Goal: Task Accomplishment & Management: Complete application form

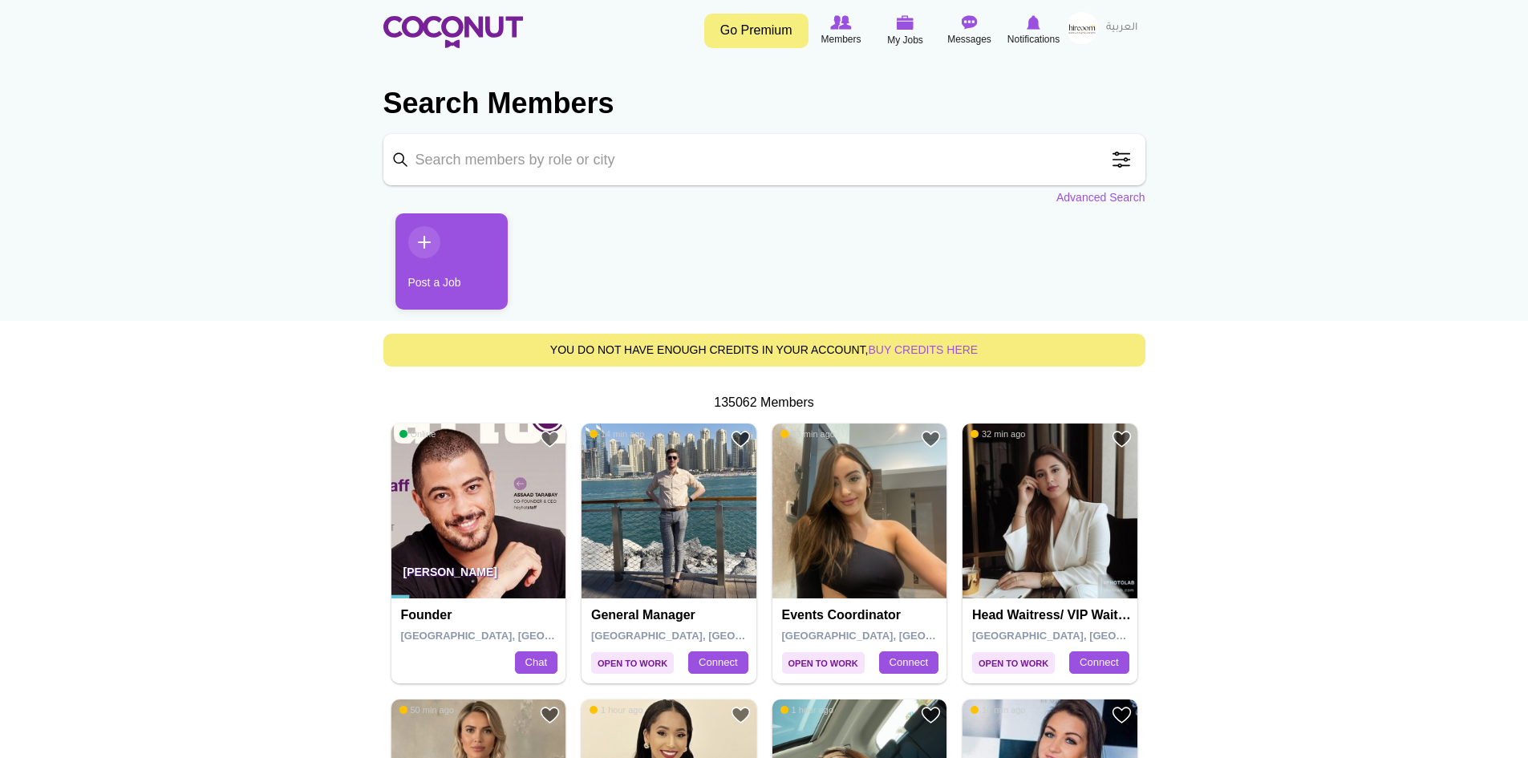
click at [455, 253] on link "Post a Job" at bounding box center [451, 261] width 112 height 96
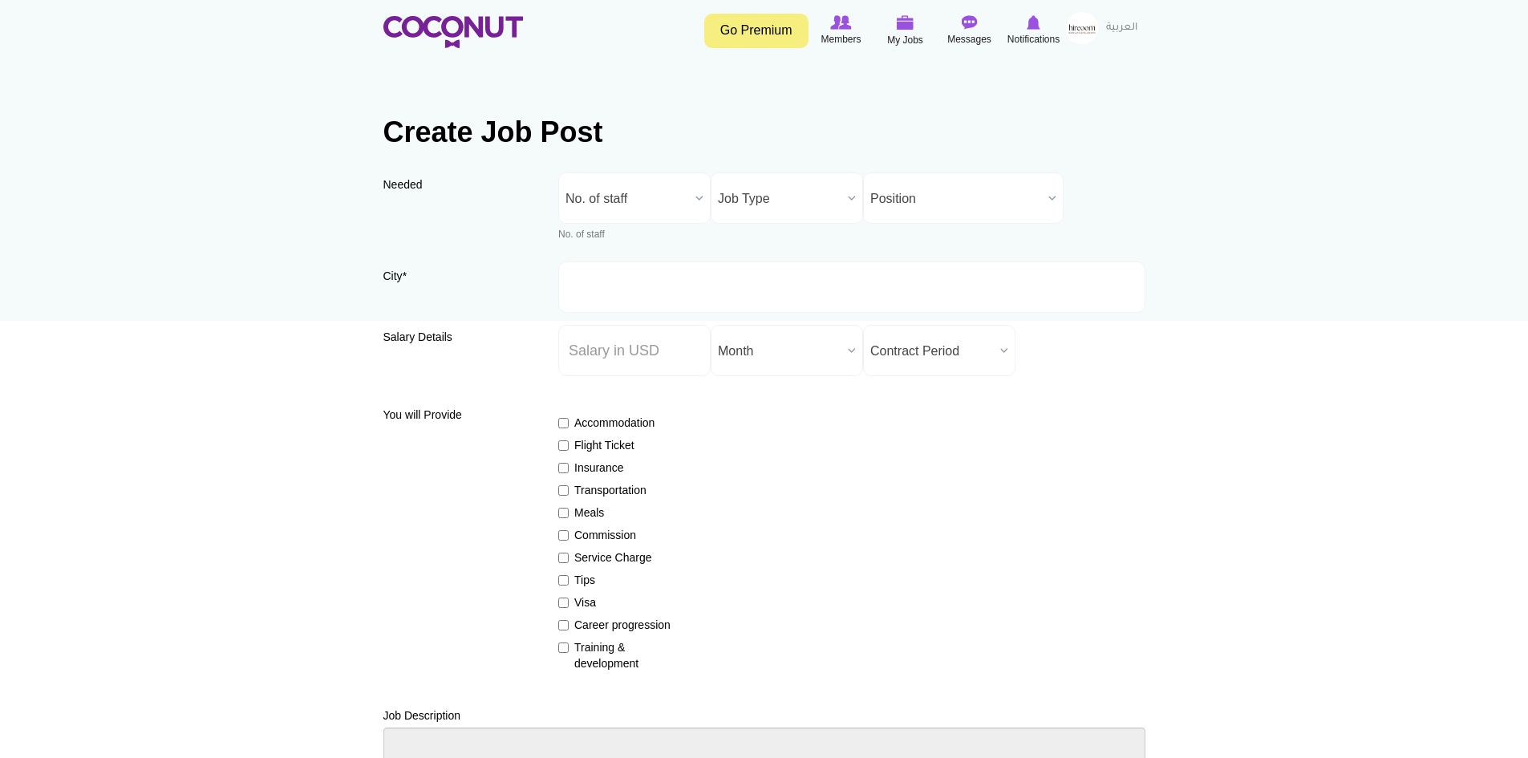
click at [658, 201] on span "No. of staff" at bounding box center [627, 198] width 124 height 51
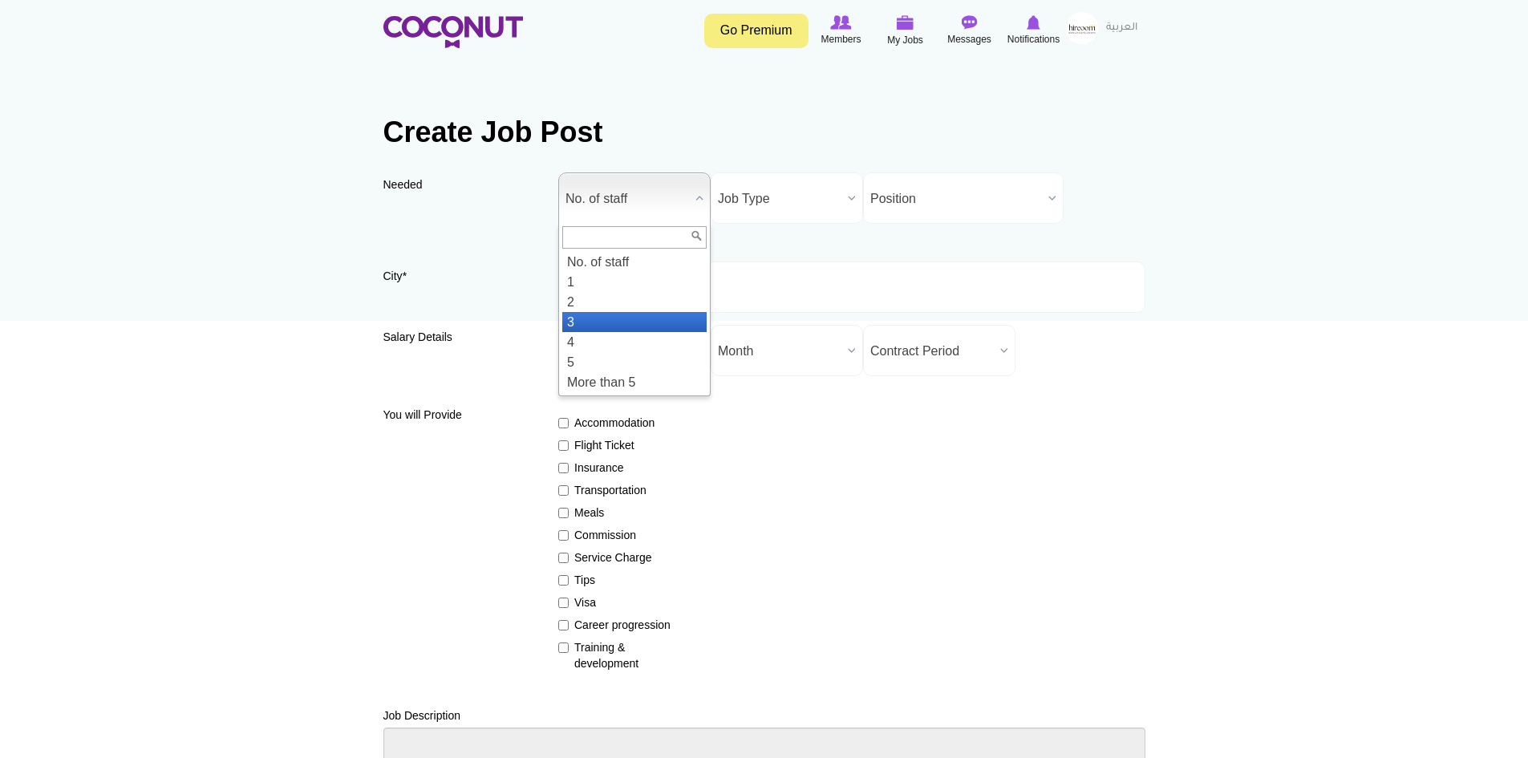
click at [605, 320] on li "3" at bounding box center [634, 322] width 144 height 20
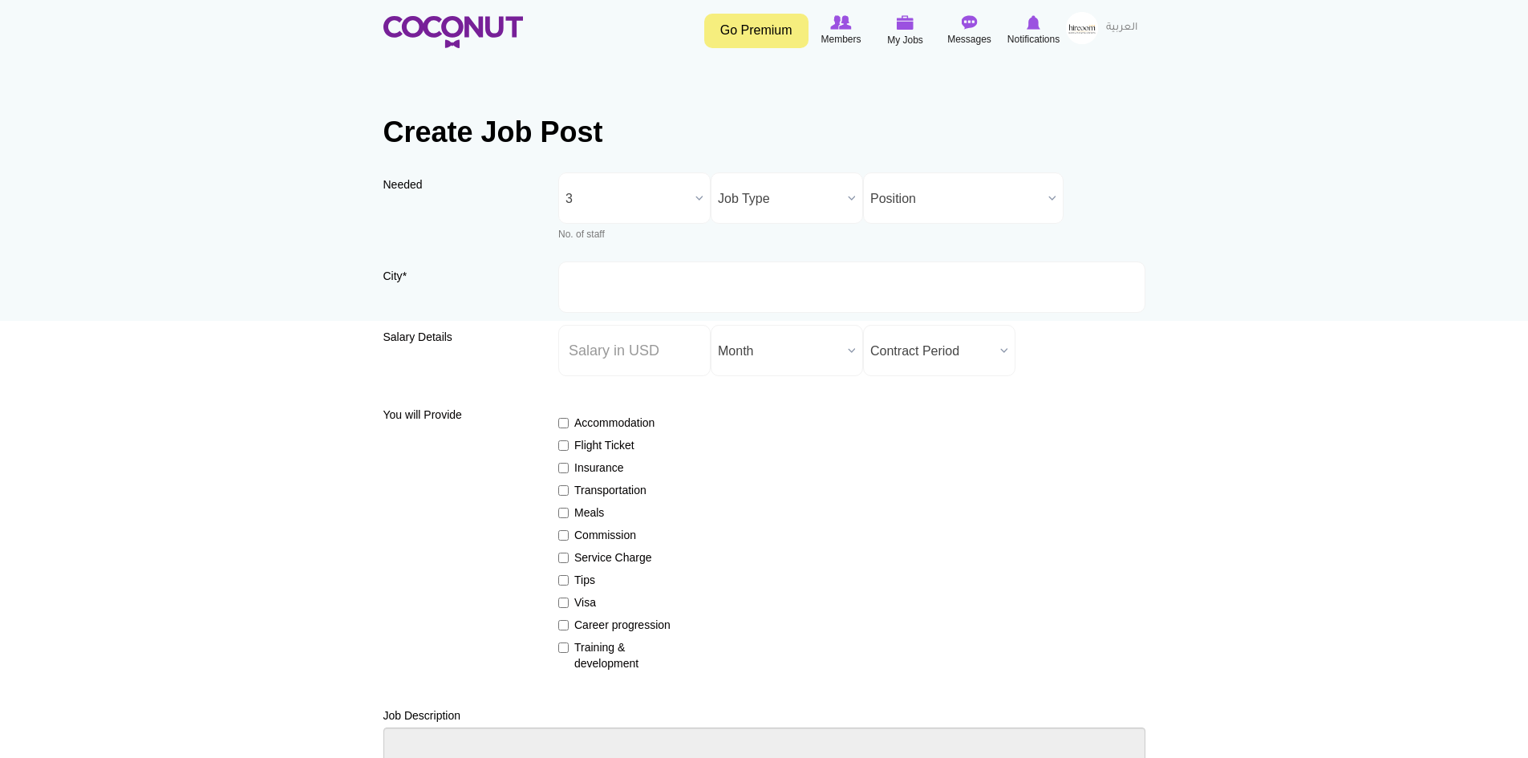
click at [815, 204] on span "Job Type" at bounding box center [780, 198] width 124 height 51
click at [784, 273] on li "Full Time" at bounding box center [787, 273] width 144 height 20
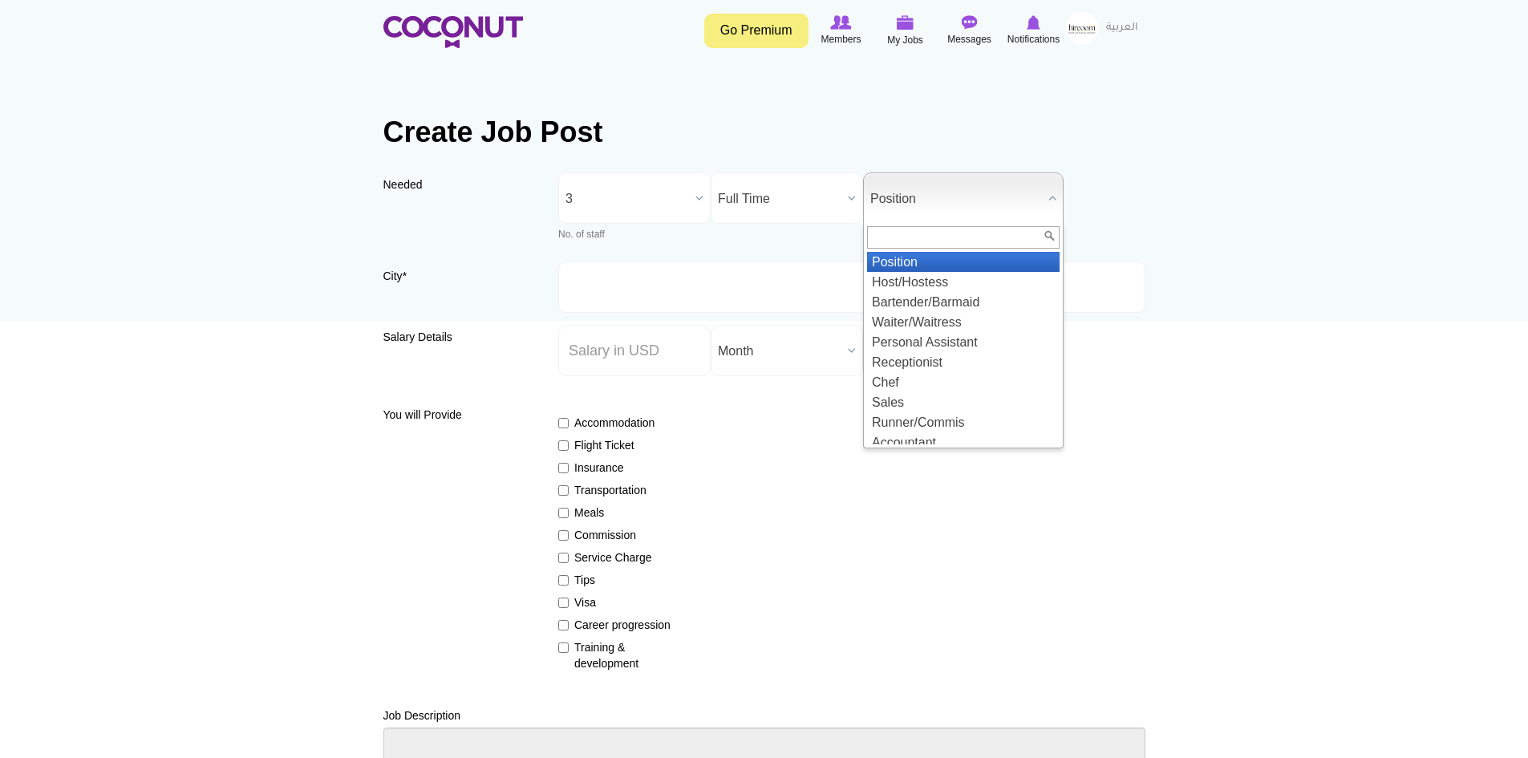
click at [923, 198] on span "Position" at bounding box center [956, 198] width 172 height 51
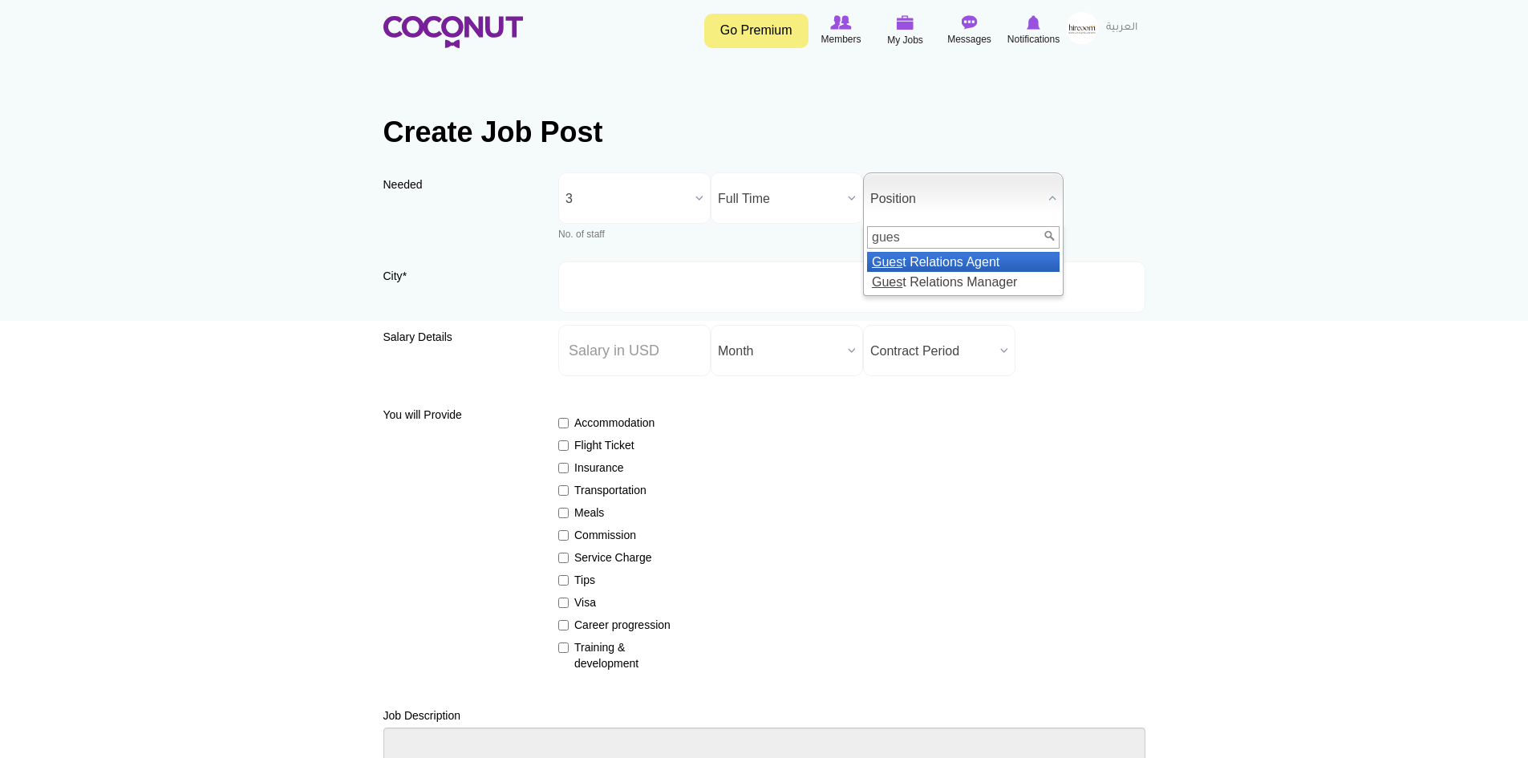
type input "gues"
drag, startPoint x: 959, startPoint y: 257, endPoint x: 924, endPoint y: 256, distance: 35.3
click at [960, 258] on li "Gues t Relations Agent" at bounding box center [963, 262] width 192 height 20
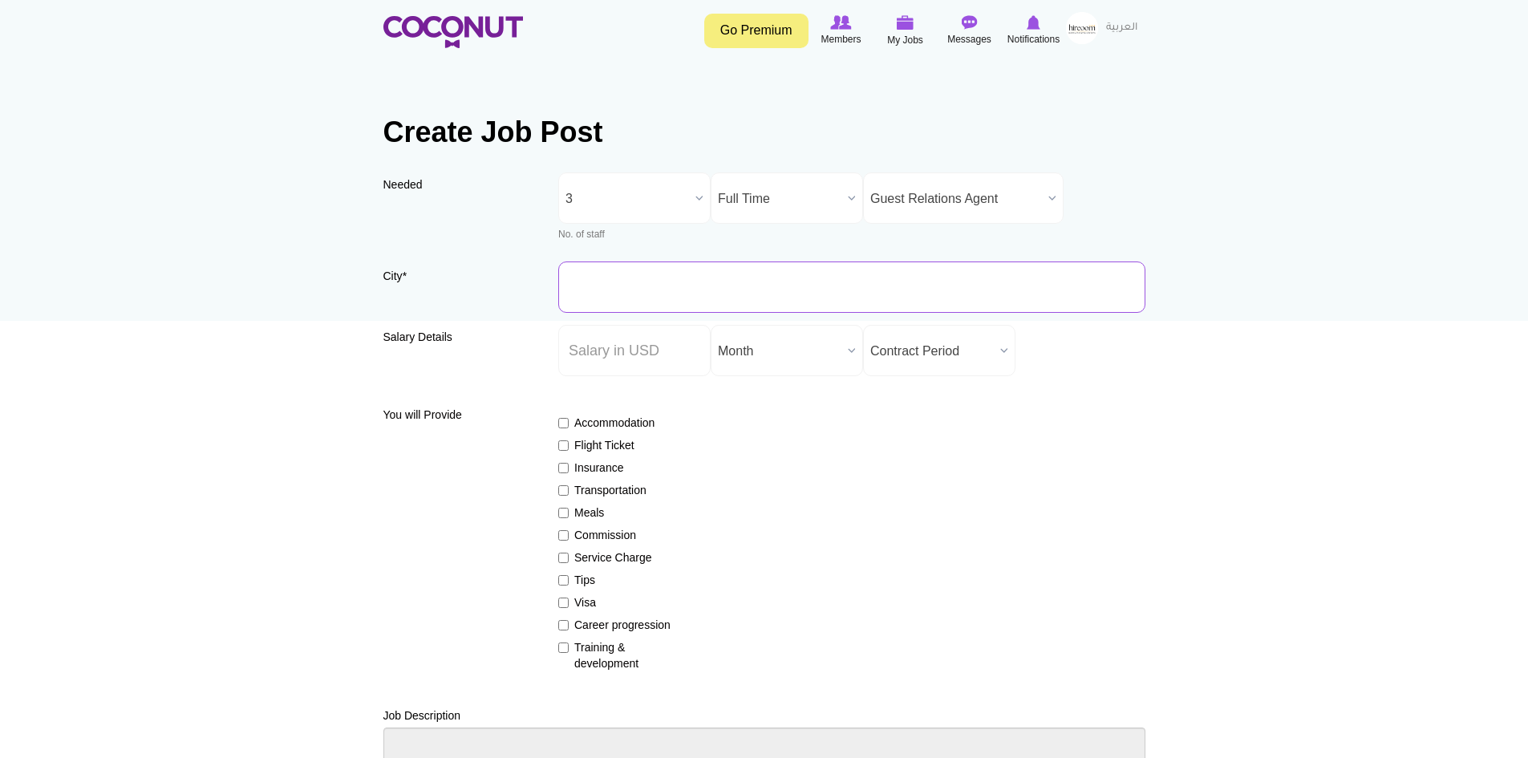
click at [719, 265] on input "City *" at bounding box center [851, 286] width 587 height 51
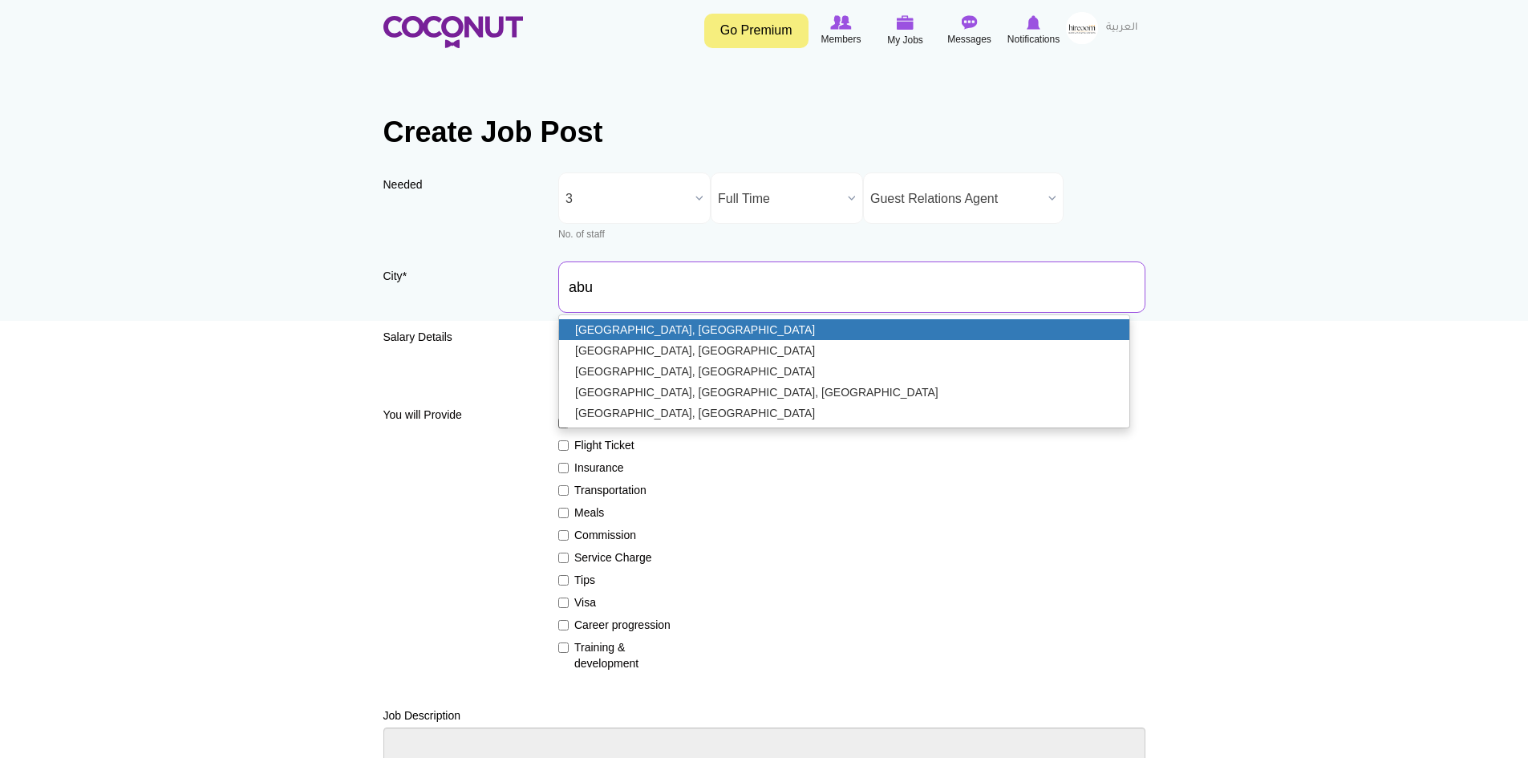
type input "Abu Dhabi, United Arab Emirates"
click at [687, 327] on link "[GEOGRAPHIC_DATA], [GEOGRAPHIC_DATA]" at bounding box center [844, 329] width 570 height 21
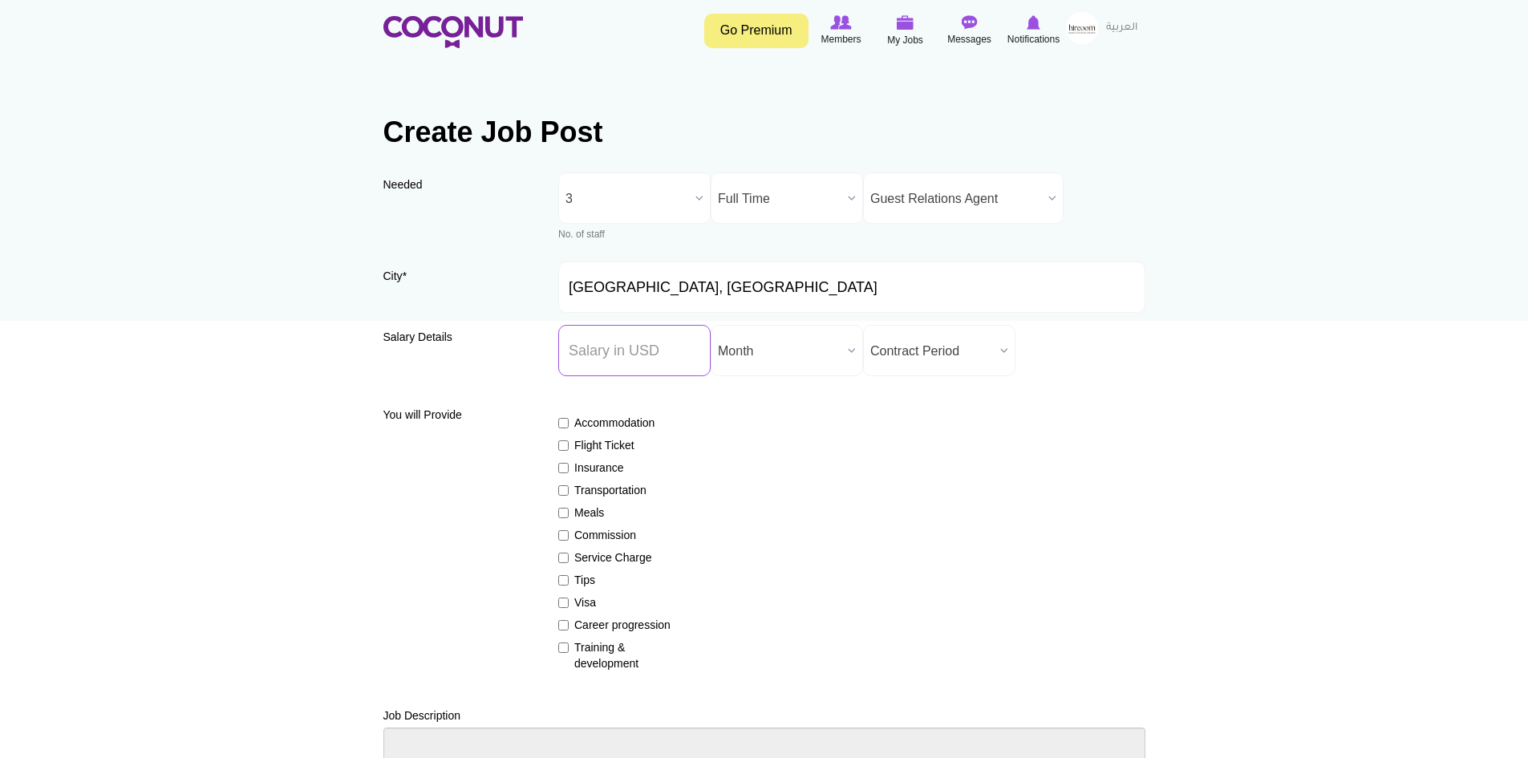
click at [644, 357] on input "Salary ($) *" at bounding box center [634, 350] width 152 height 51
drag, startPoint x: 628, startPoint y: 355, endPoint x: 644, endPoint y: 271, distance: 85.7
click at [628, 355] on input "Salary ($) *" at bounding box center [634, 350] width 152 height 51
type input "1360"
click at [562, 425] on input "Accommodation" at bounding box center [563, 423] width 10 height 10
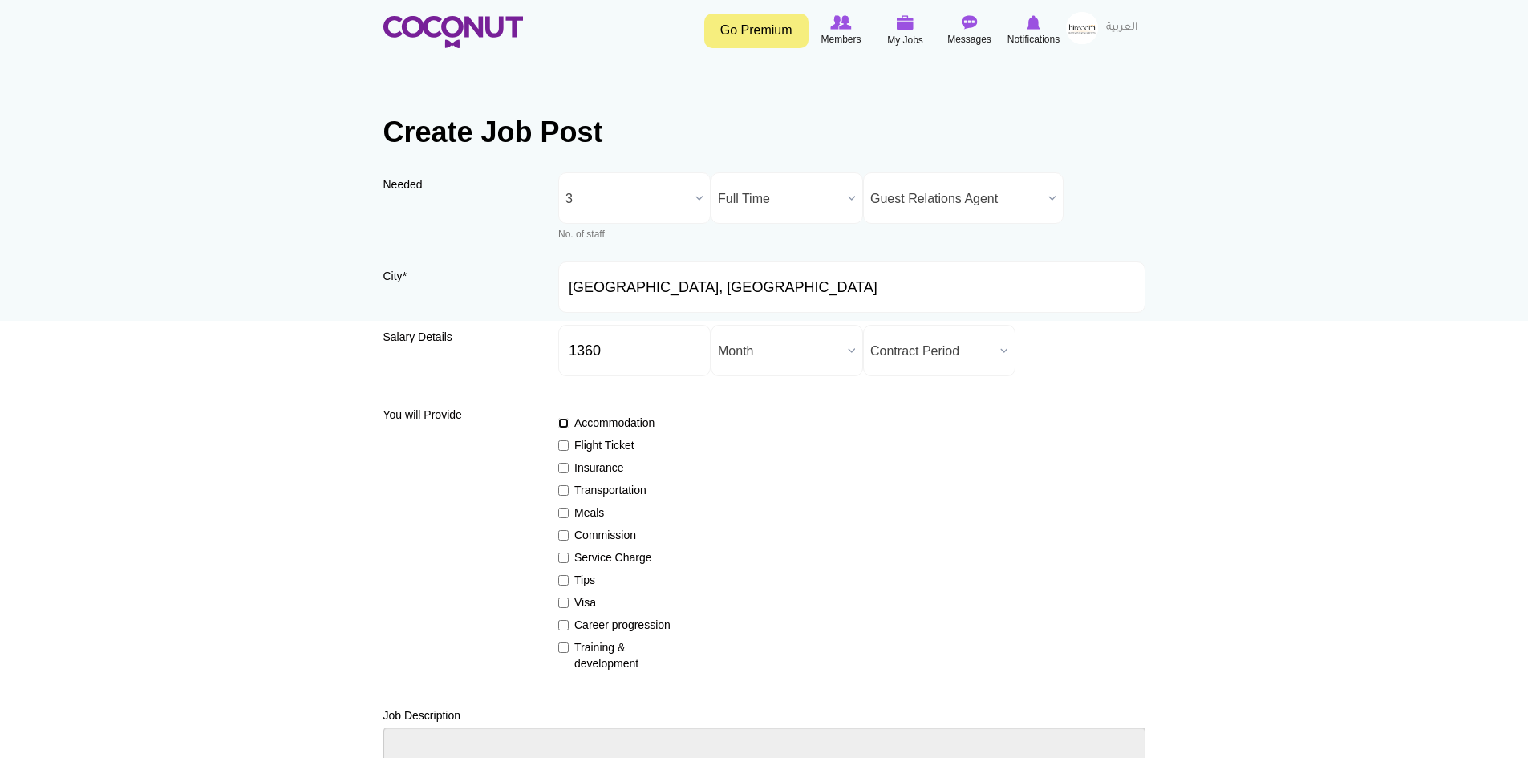
checkbox input "true"
click at [561, 445] on input "Flight Ticket" at bounding box center [563, 445] width 10 height 10
checkbox input "true"
drag, startPoint x: 562, startPoint y: 466, endPoint x: 562, endPoint y: 495, distance: 28.9
click at [562, 467] on input "Insurance" at bounding box center [563, 468] width 10 height 10
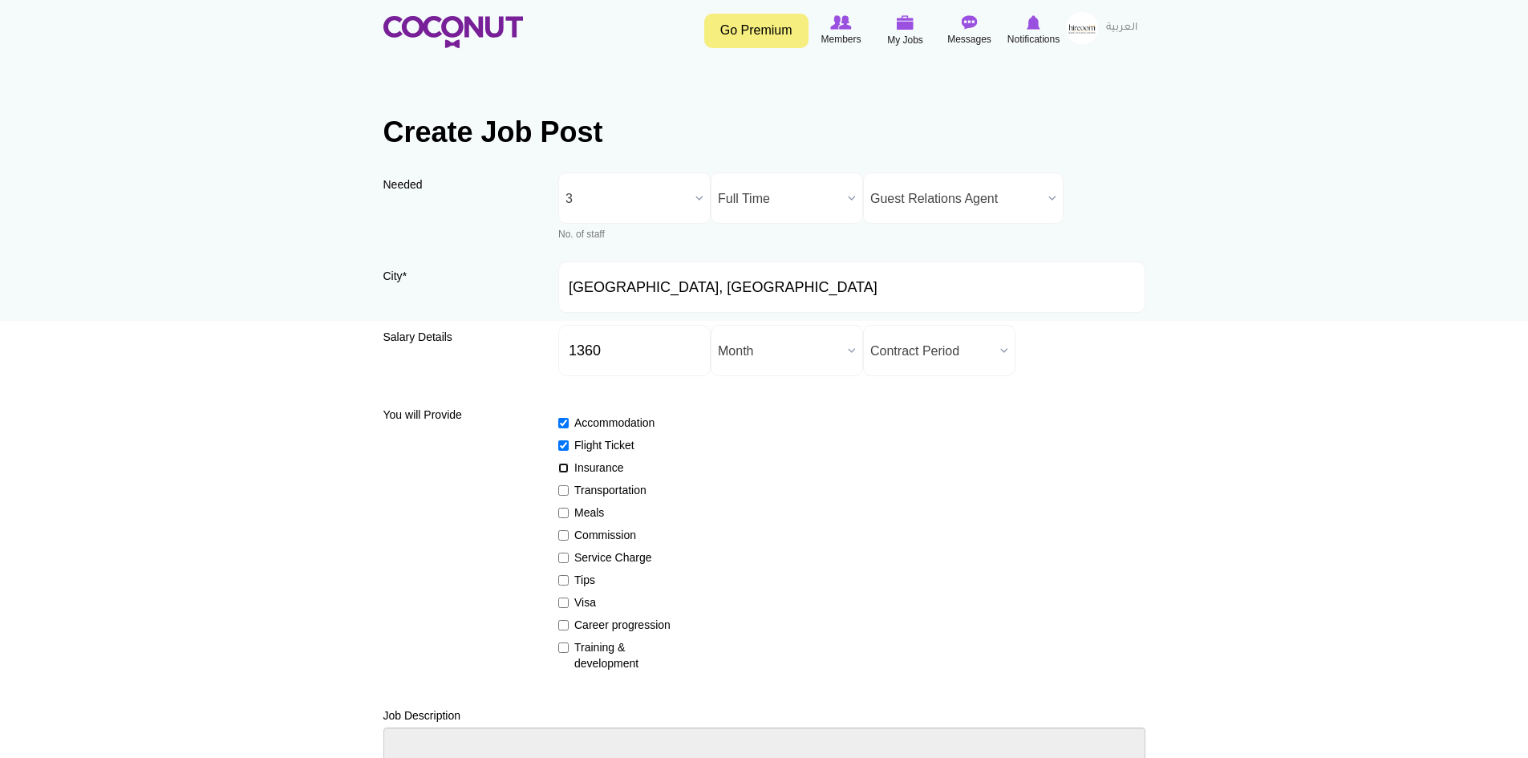
checkbox input "true"
click at [560, 492] on input "Transportation" at bounding box center [563, 490] width 10 height 10
checkbox input "true"
click at [562, 512] on input "Meals" at bounding box center [563, 513] width 10 height 10
checkbox input "true"
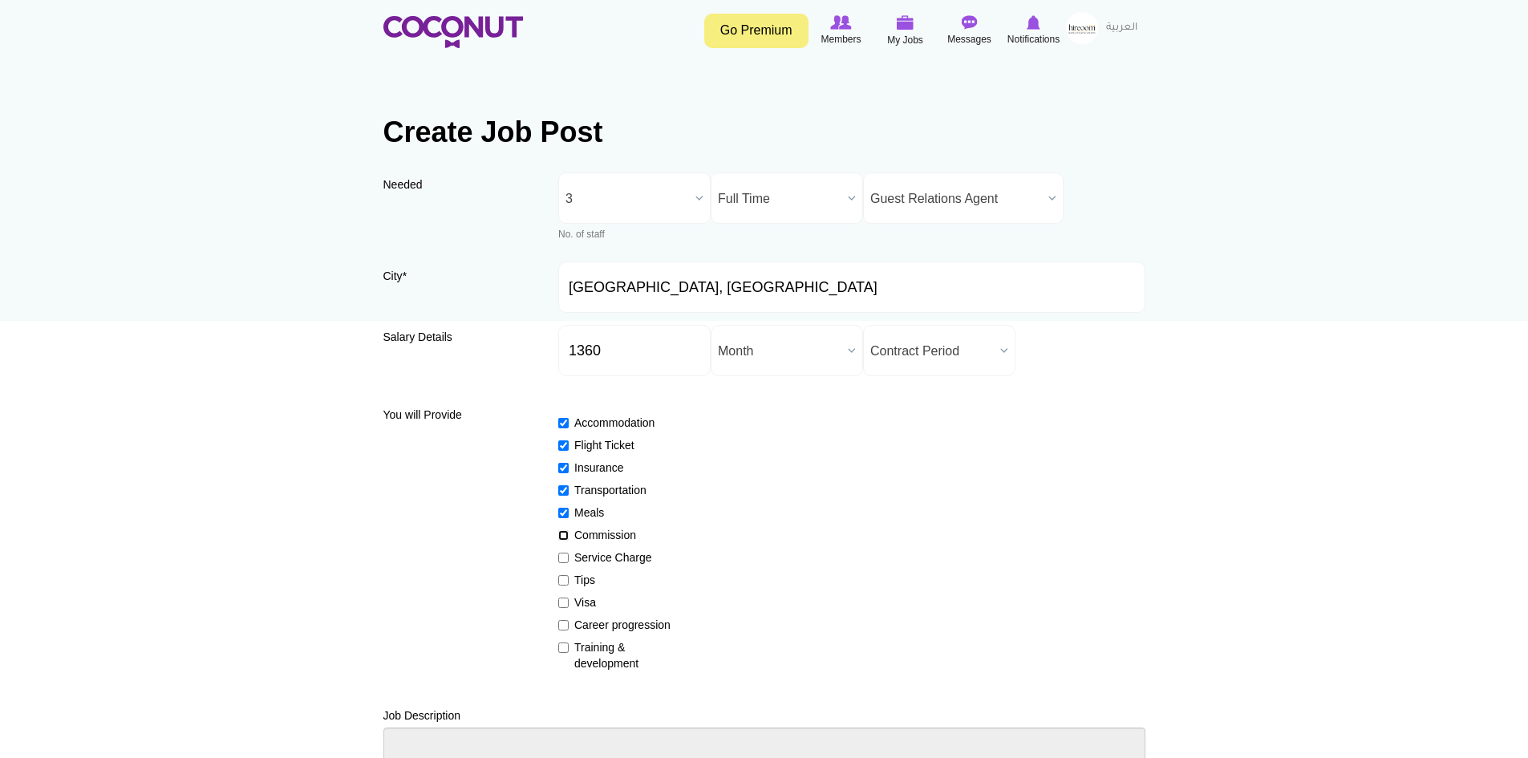
click at [561, 534] on input "Commission" at bounding box center [563, 535] width 10 height 10
checkbox input "true"
click at [561, 557] on input "Service Charge" at bounding box center [563, 558] width 10 height 10
checkbox input "true"
click at [566, 578] on input "Tips" at bounding box center [563, 580] width 10 height 10
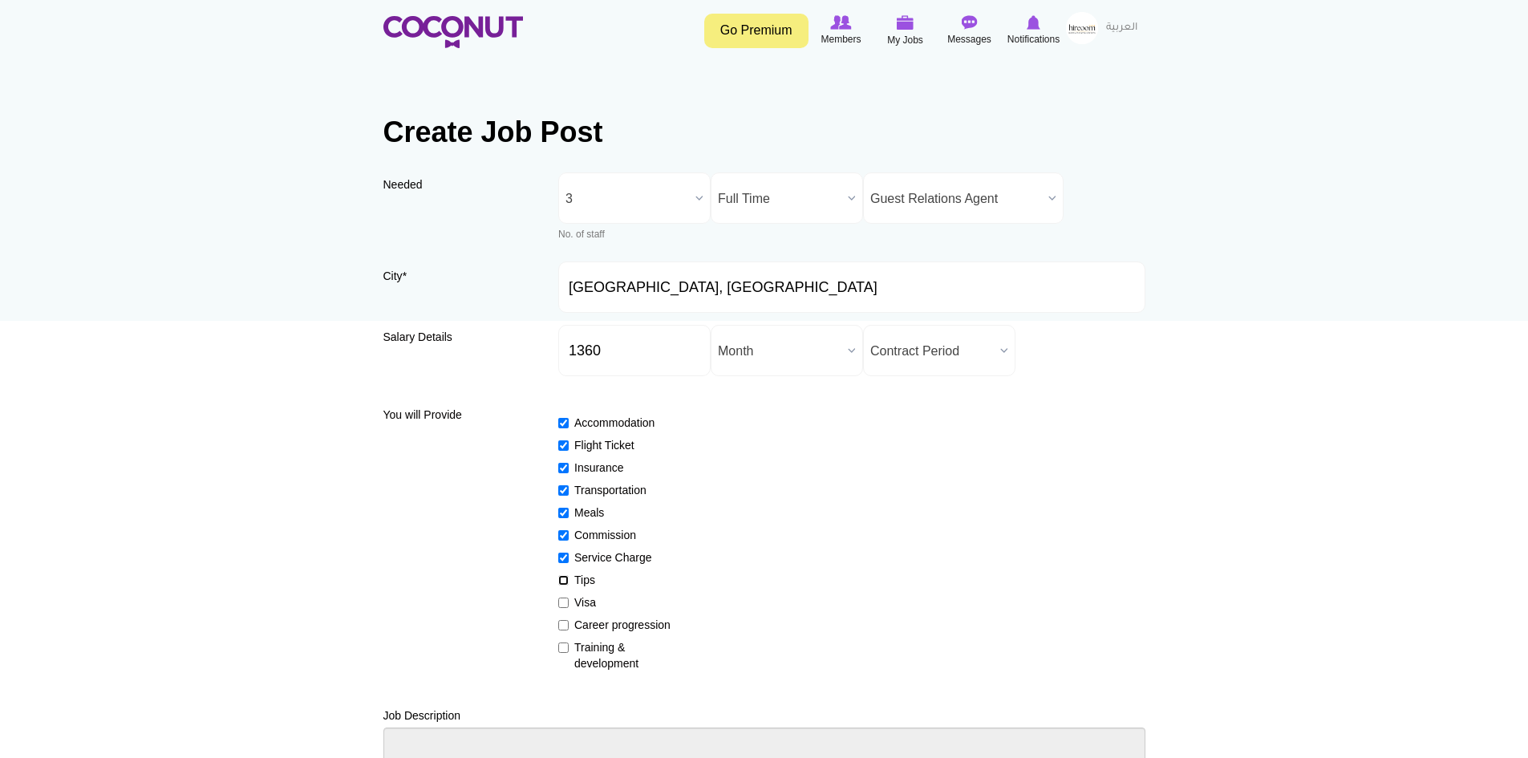
checkbox input "true"
click at [566, 605] on input "Visa" at bounding box center [563, 603] width 10 height 10
checkbox input "true"
click at [561, 623] on input "Career progression" at bounding box center [563, 625] width 10 height 10
checkbox input "true"
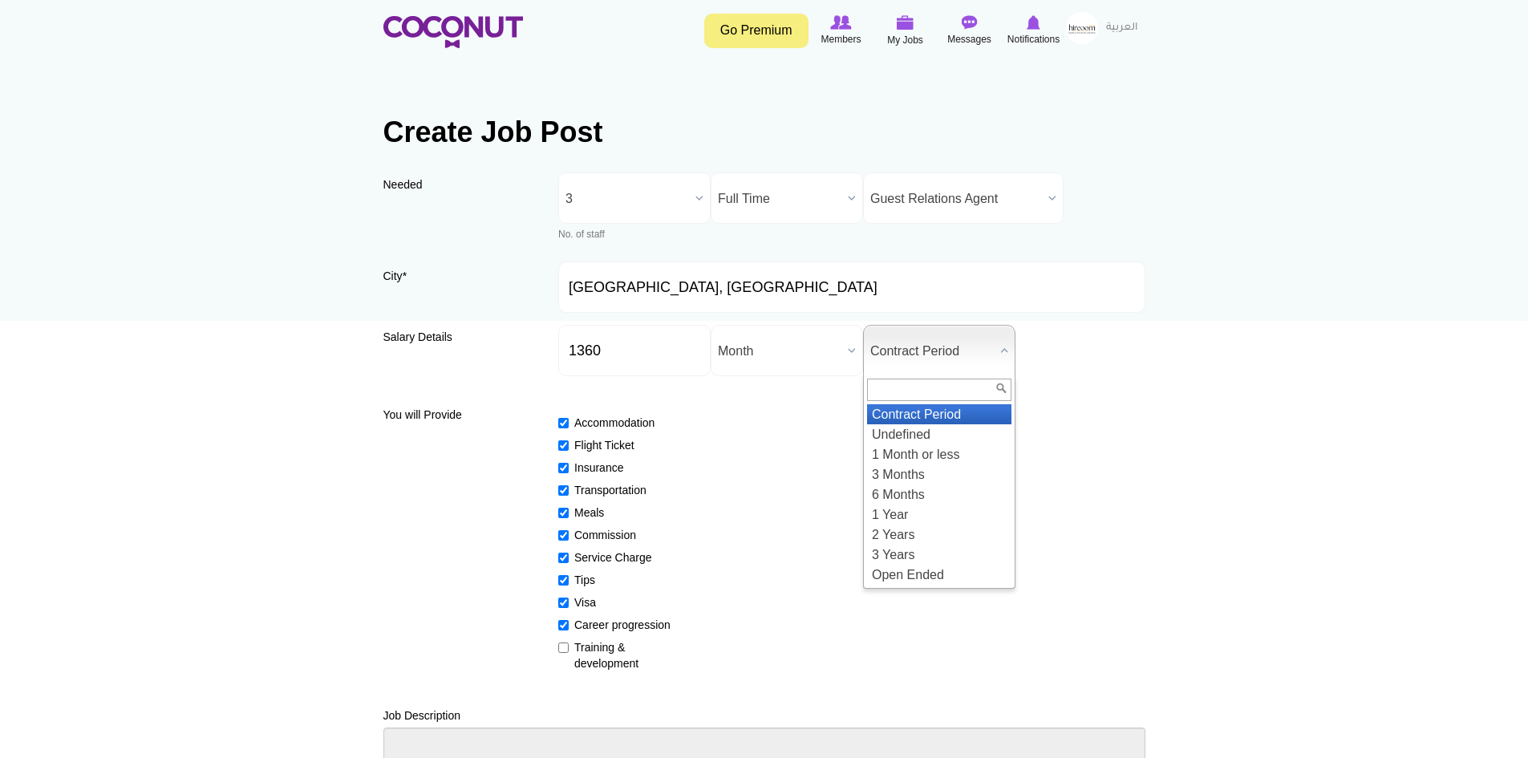
click at [894, 350] on span "Contract Period" at bounding box center [932, 351] width 124 height 51
click at [928, 548] on li "3 Years" at bounding box center [939, 555] width 144 height 20
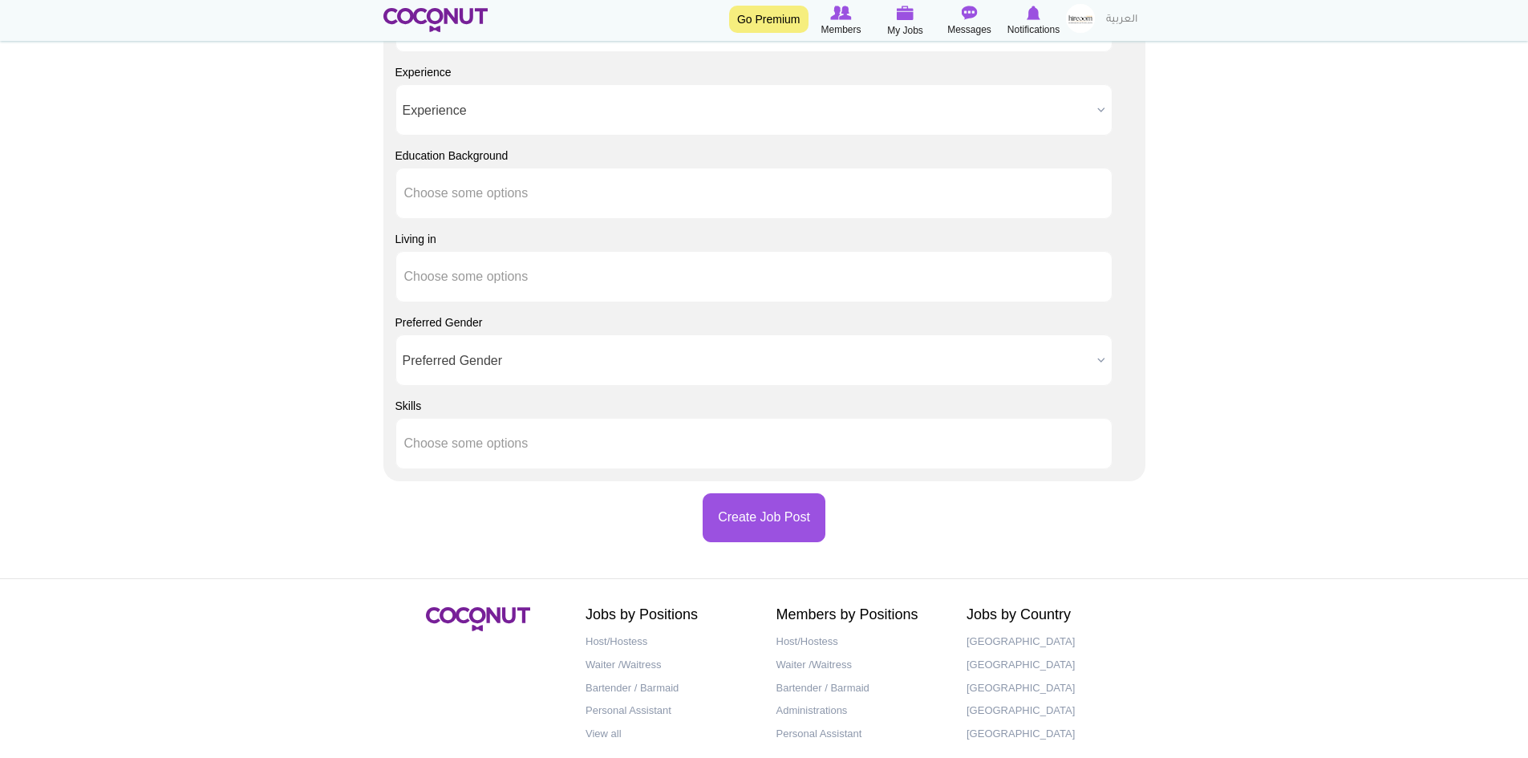
scroll to position [1376, 0]
click at [480, 353] on span "Preferred Gender" at bounding box center [747, 362] width 688 height 51
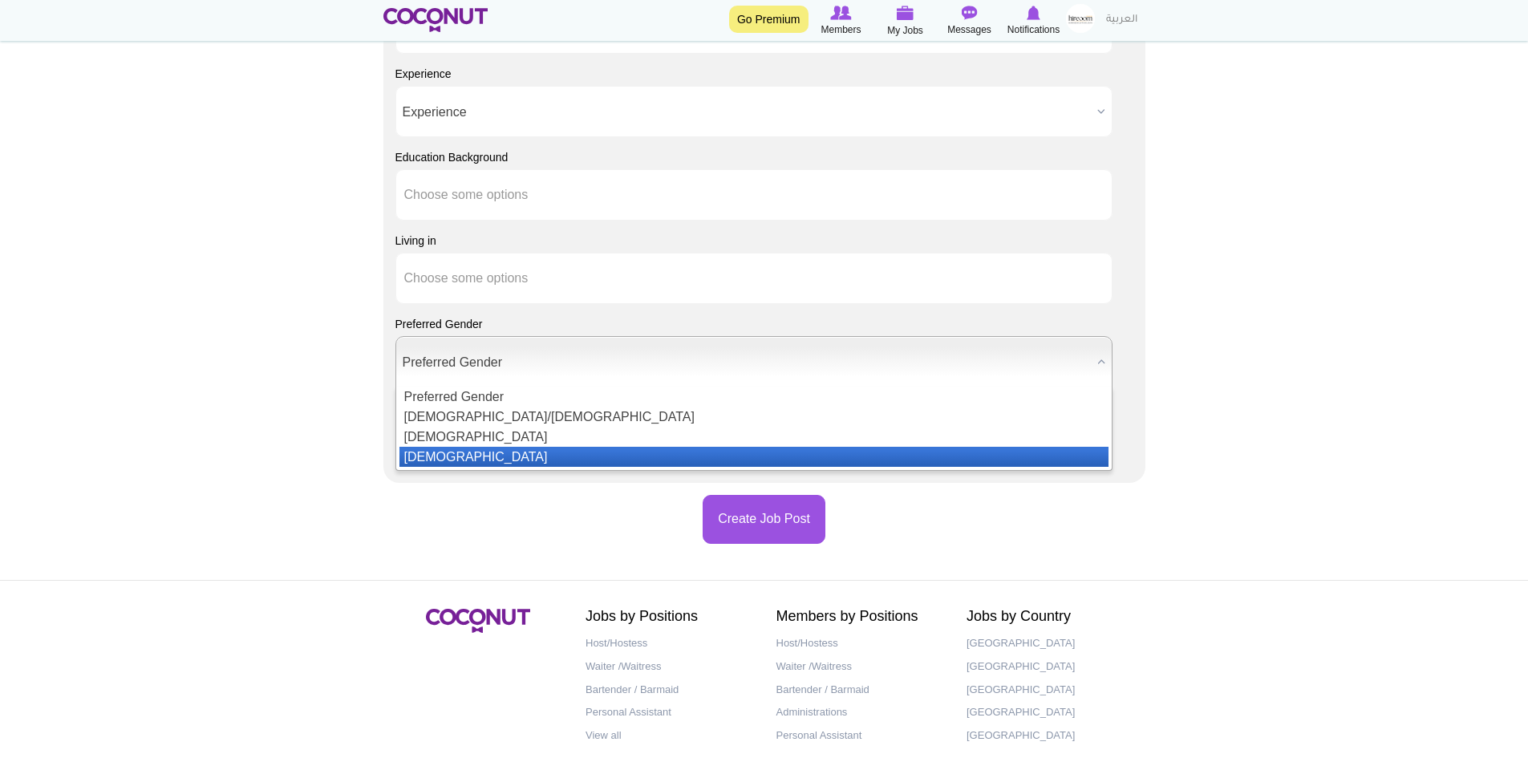
click at [500, 452] on li "Female" at bounding box center [753, 457] width 709 height 20
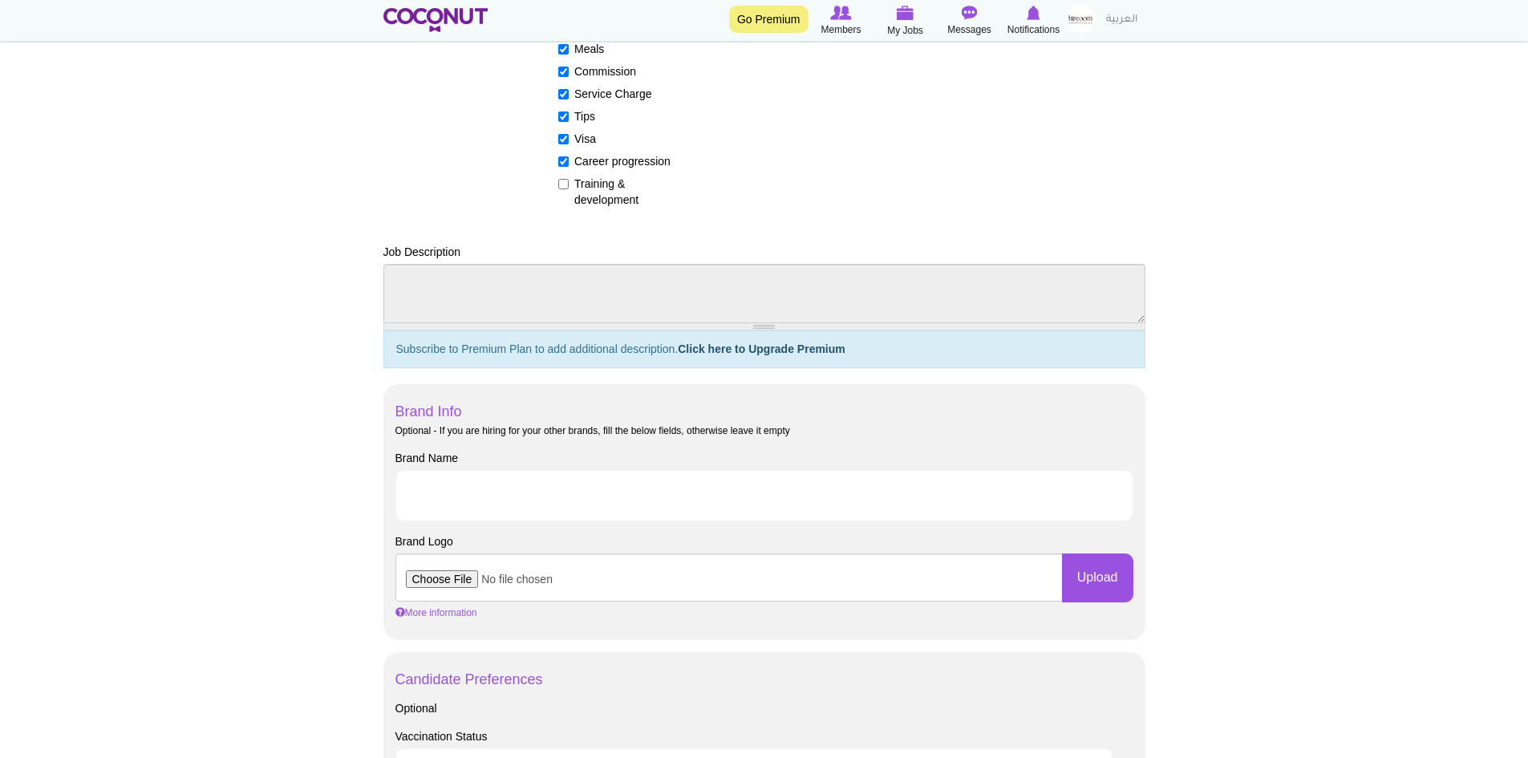
scroll to position [334, 0]
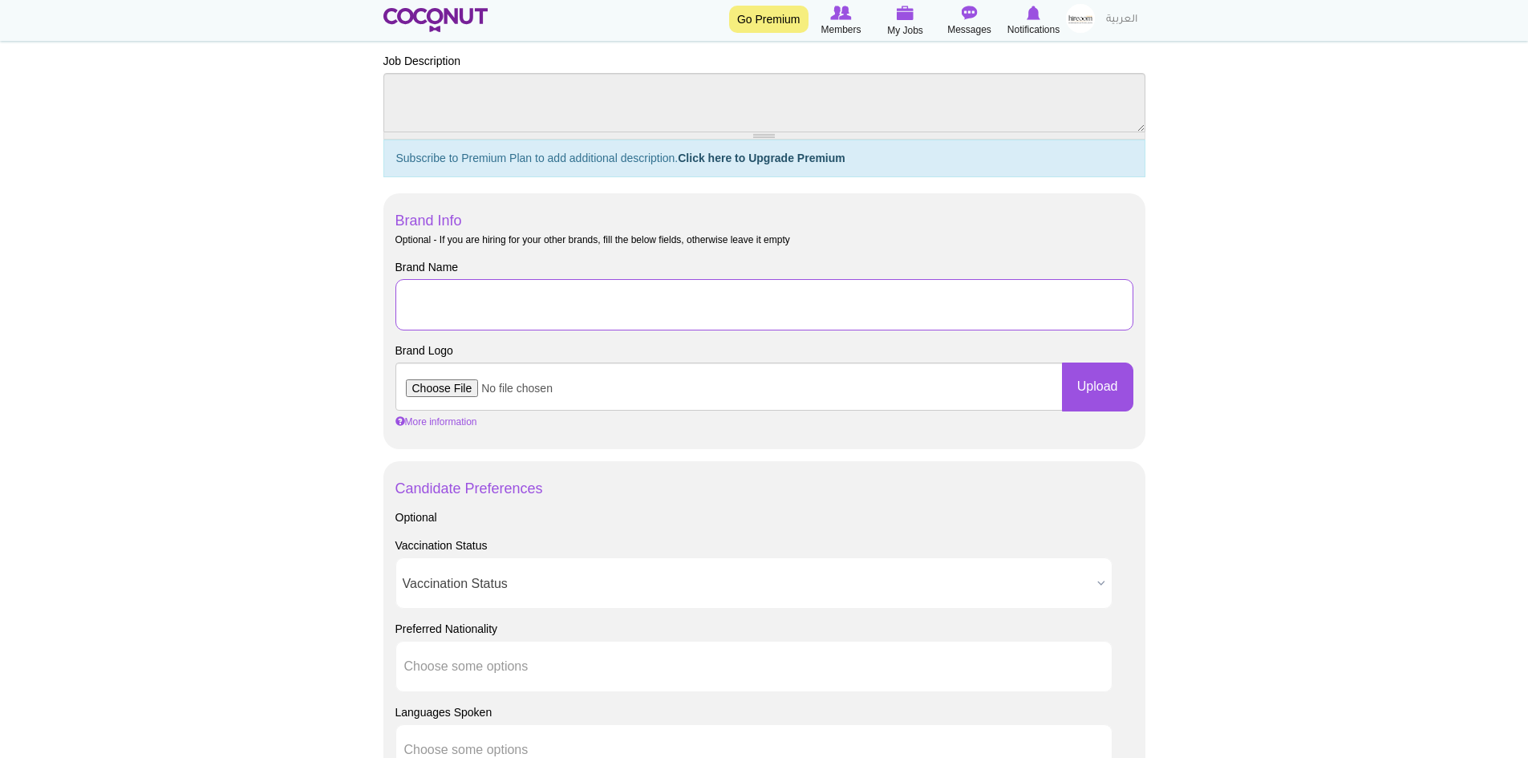
drag, startPoint x: 492, startPoint y: 302, endPoint x: 351, endPoint y: 300, distance: 141.2
click at [492, 302] on input "Brand Name" at bounding box center [764, 304] width 738 height 51
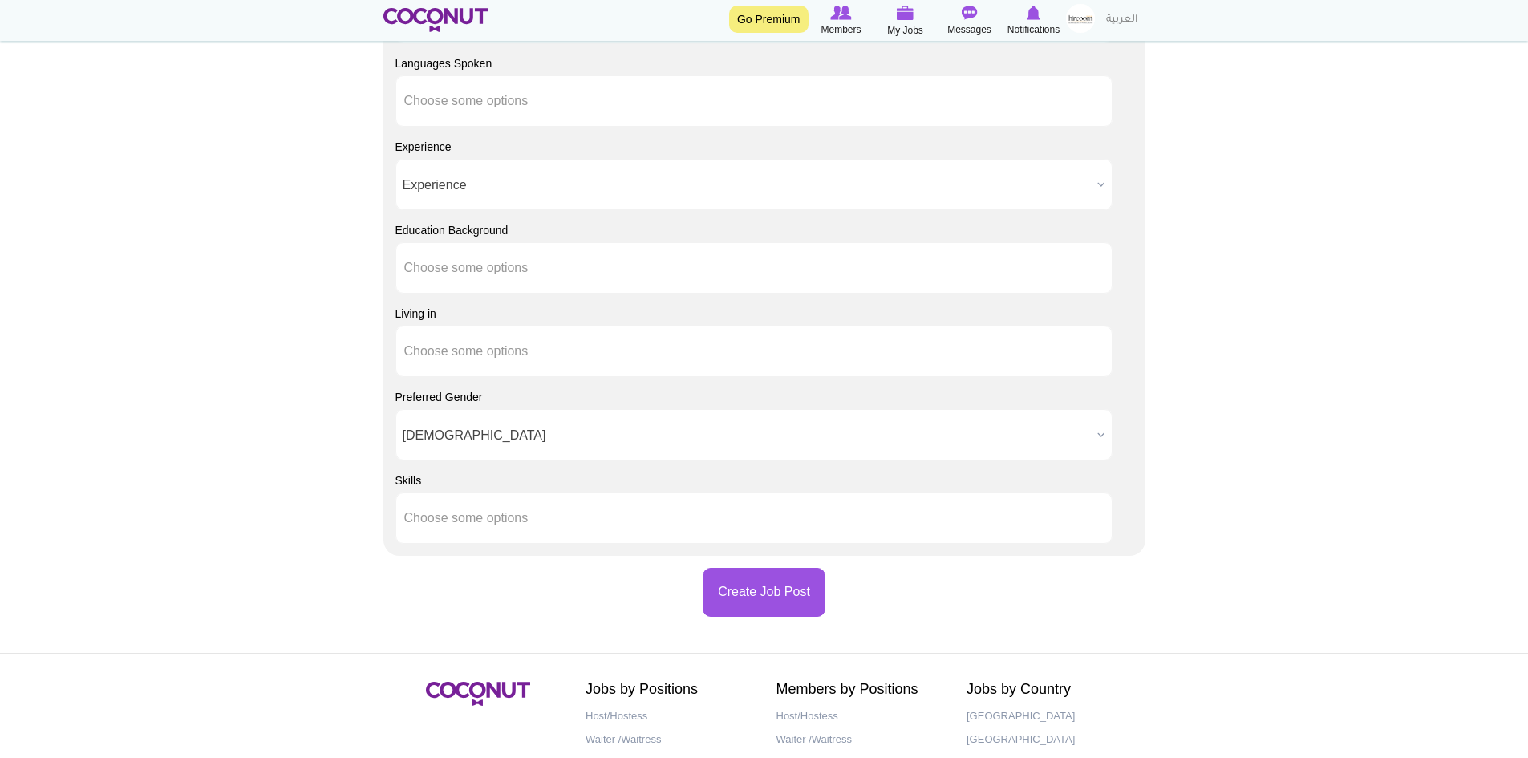
scroll to position [1456, 0]
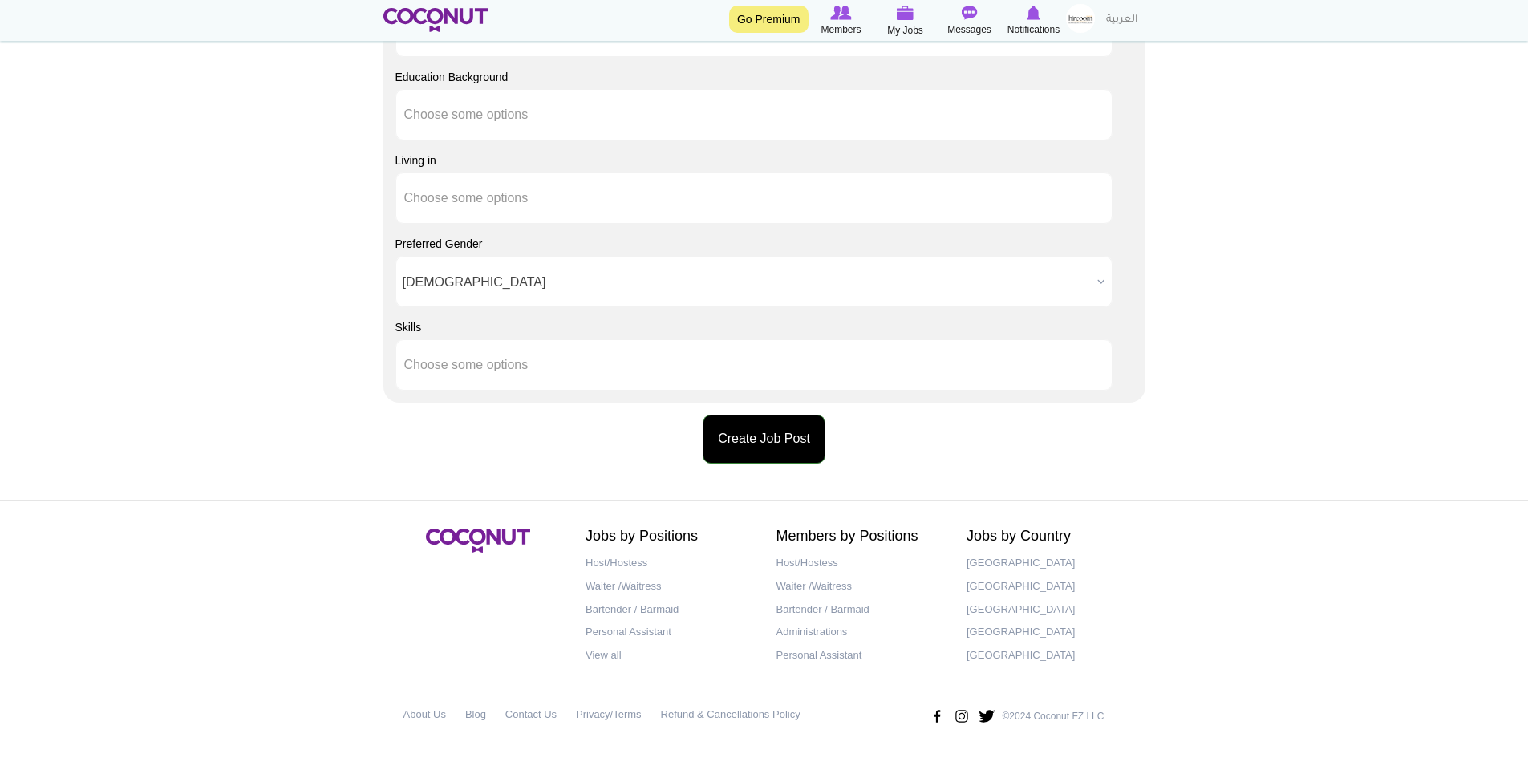
click at [765, 446] on button "Create Job Post" at bounding box center [764, 439] width 123 height 49
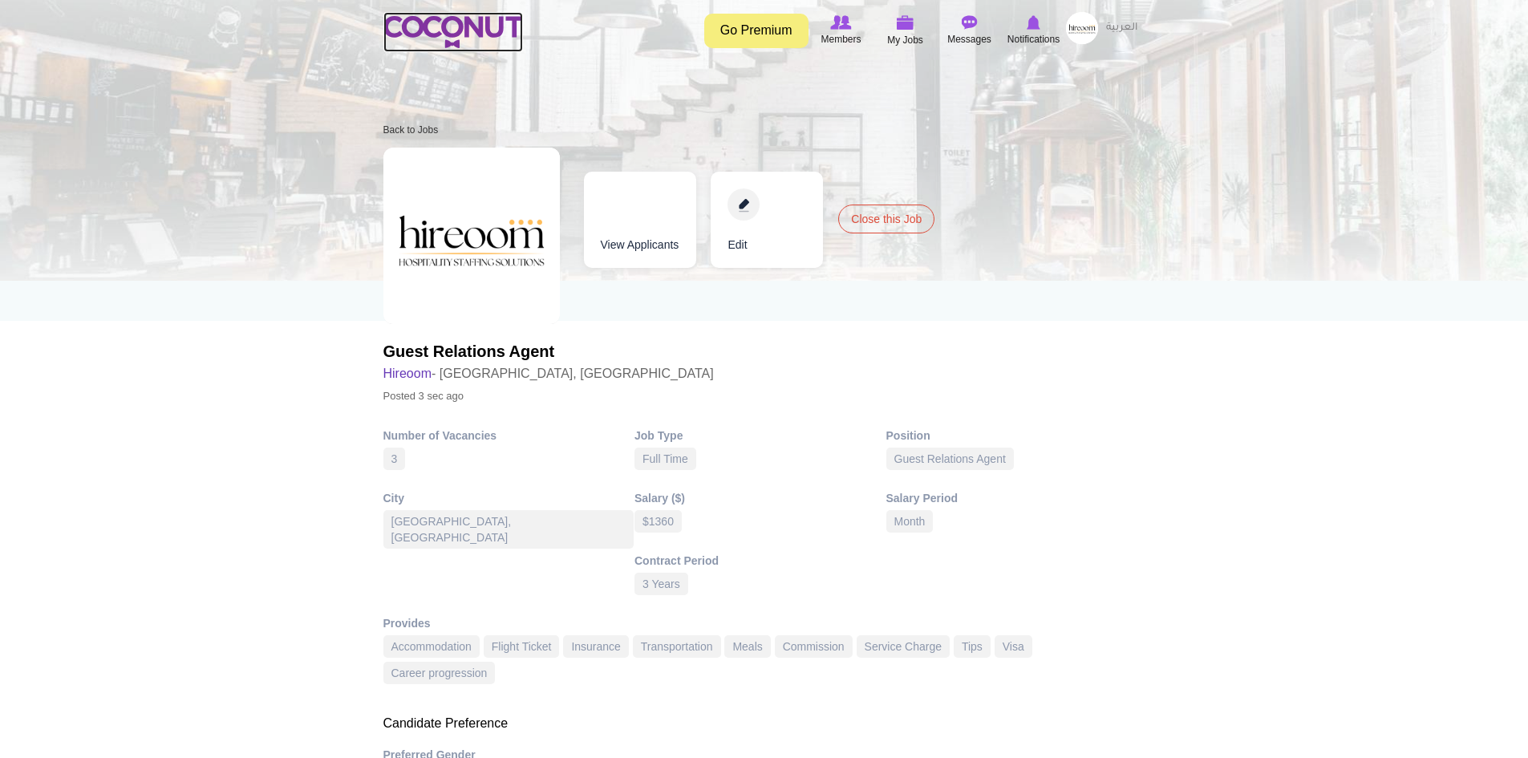
click at [443, 30] on img at bounding box center [453, 32] width 140 height 32
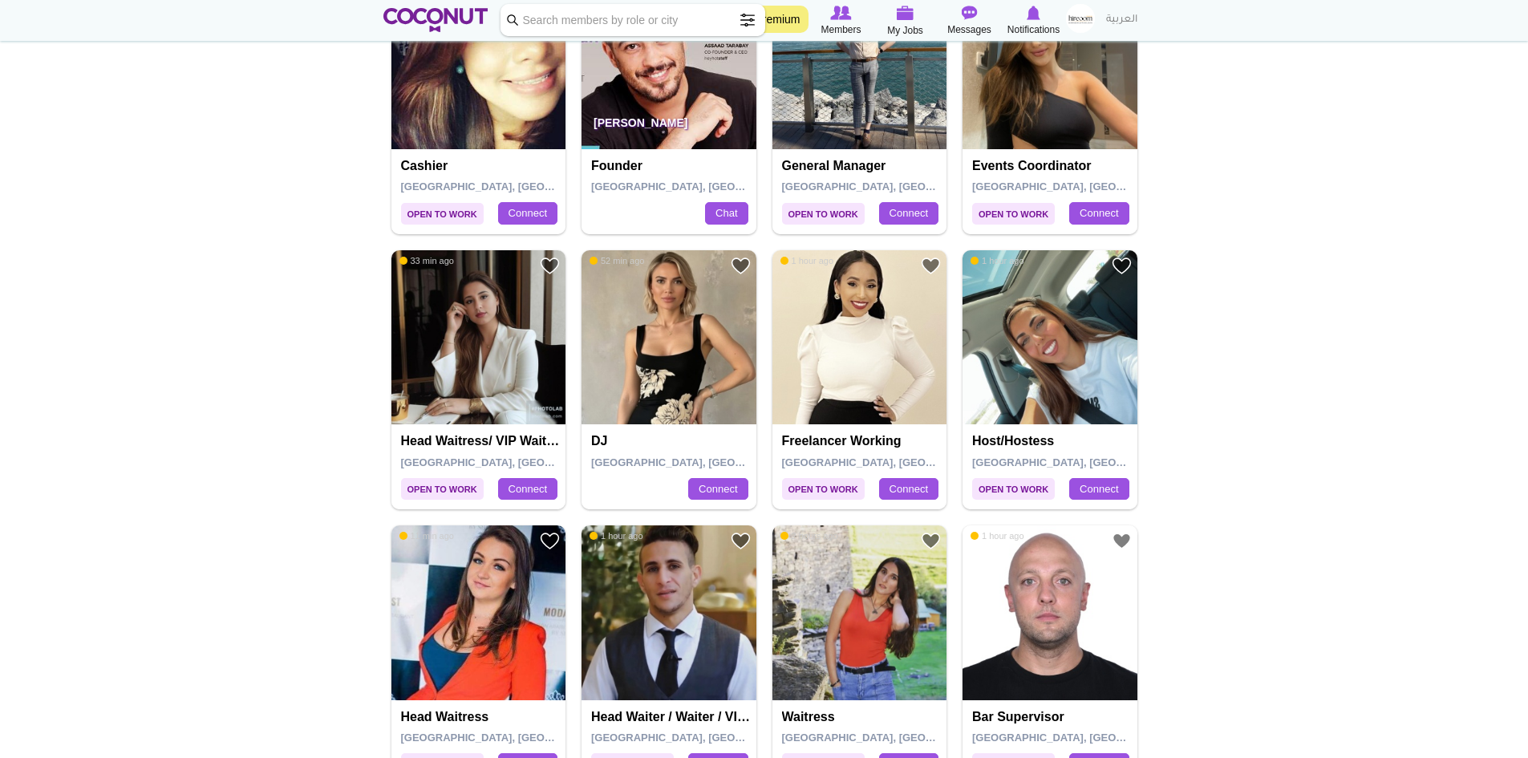
scroll to position [160, 0]
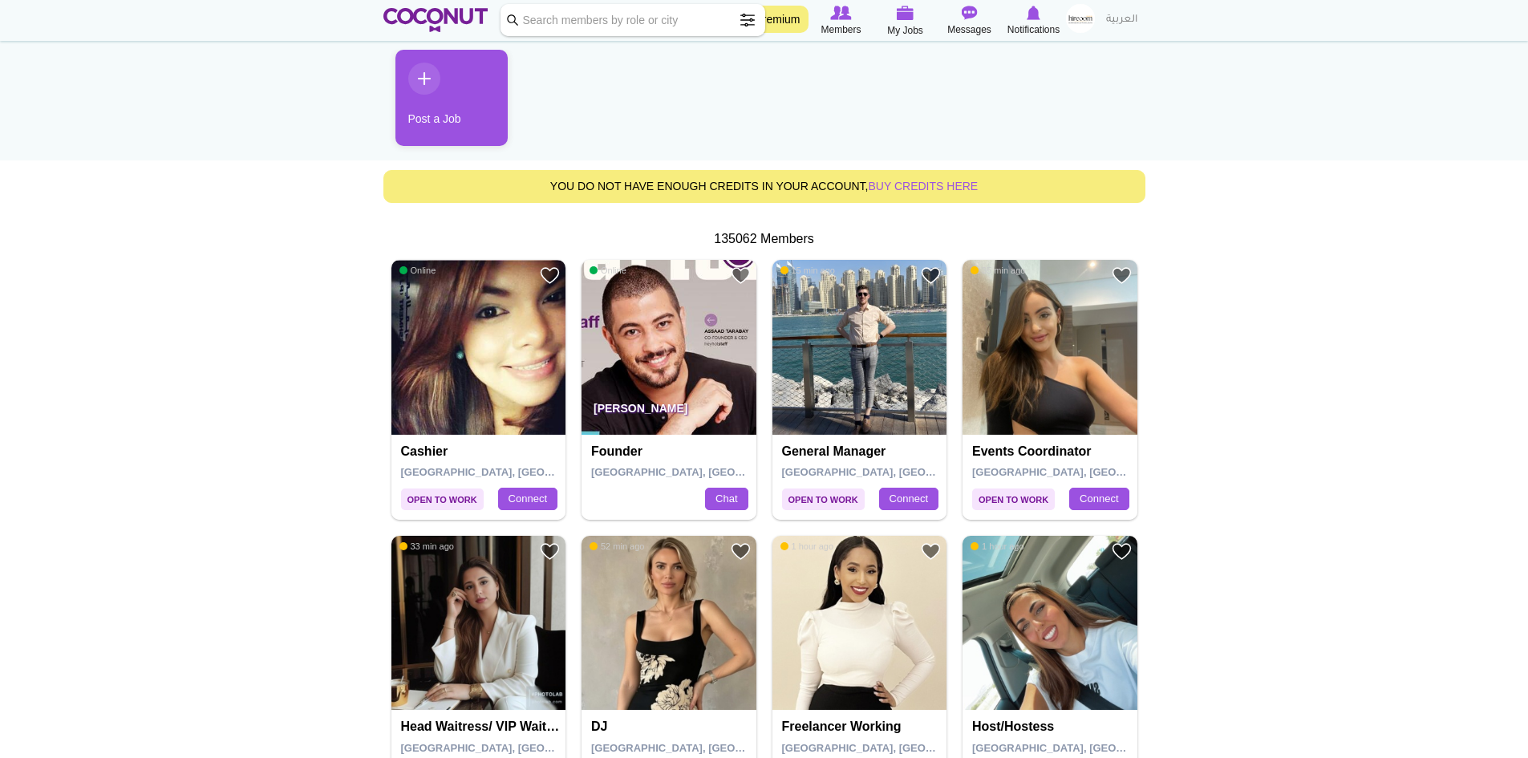
click at [573, 18] on input "Keyword" at bounding box center [632, 20] width 265 height 32
type input "waitress"
click button "Search" at bounding box center [0, 0] width 0 height 0
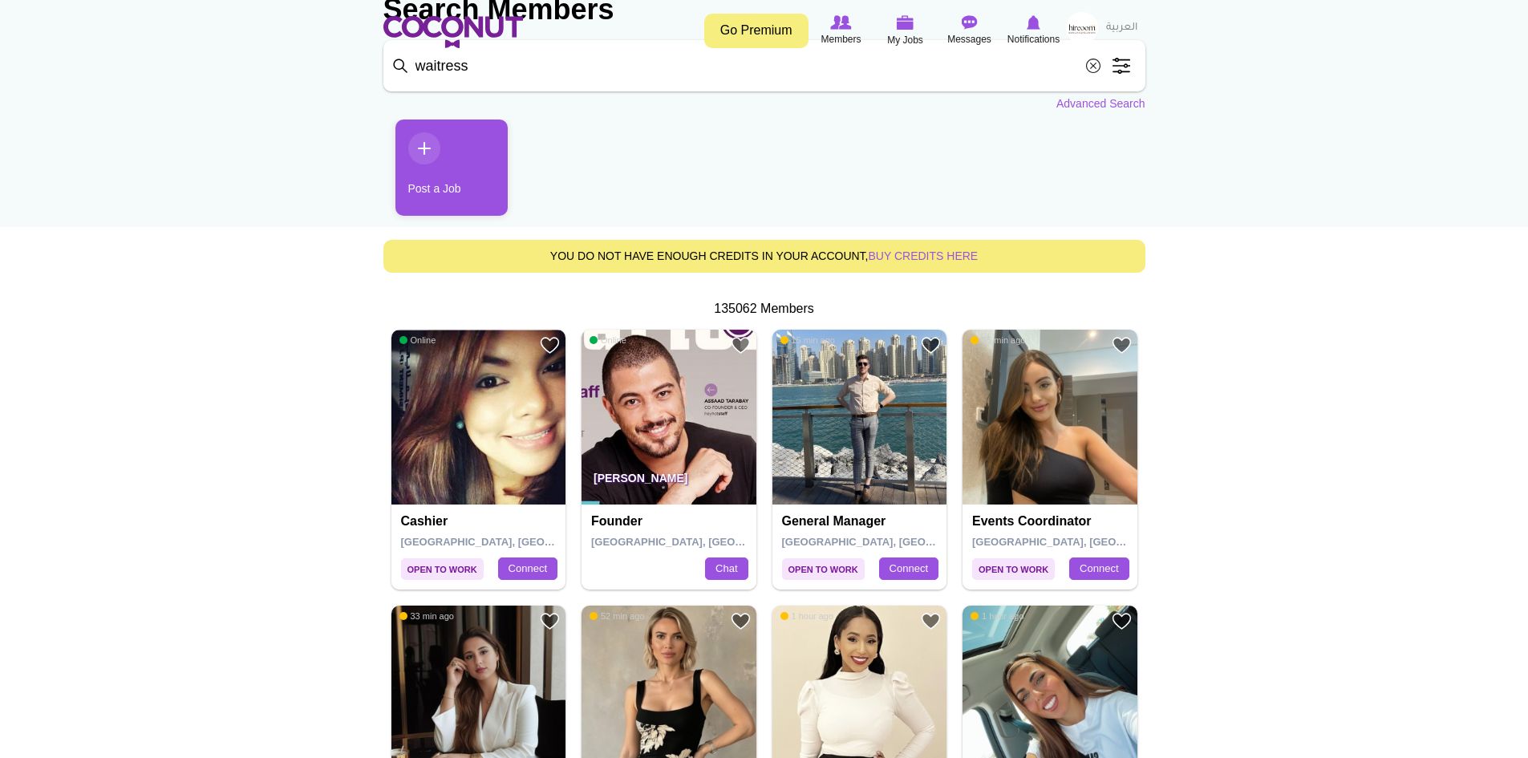
scroll to position [0, 0]
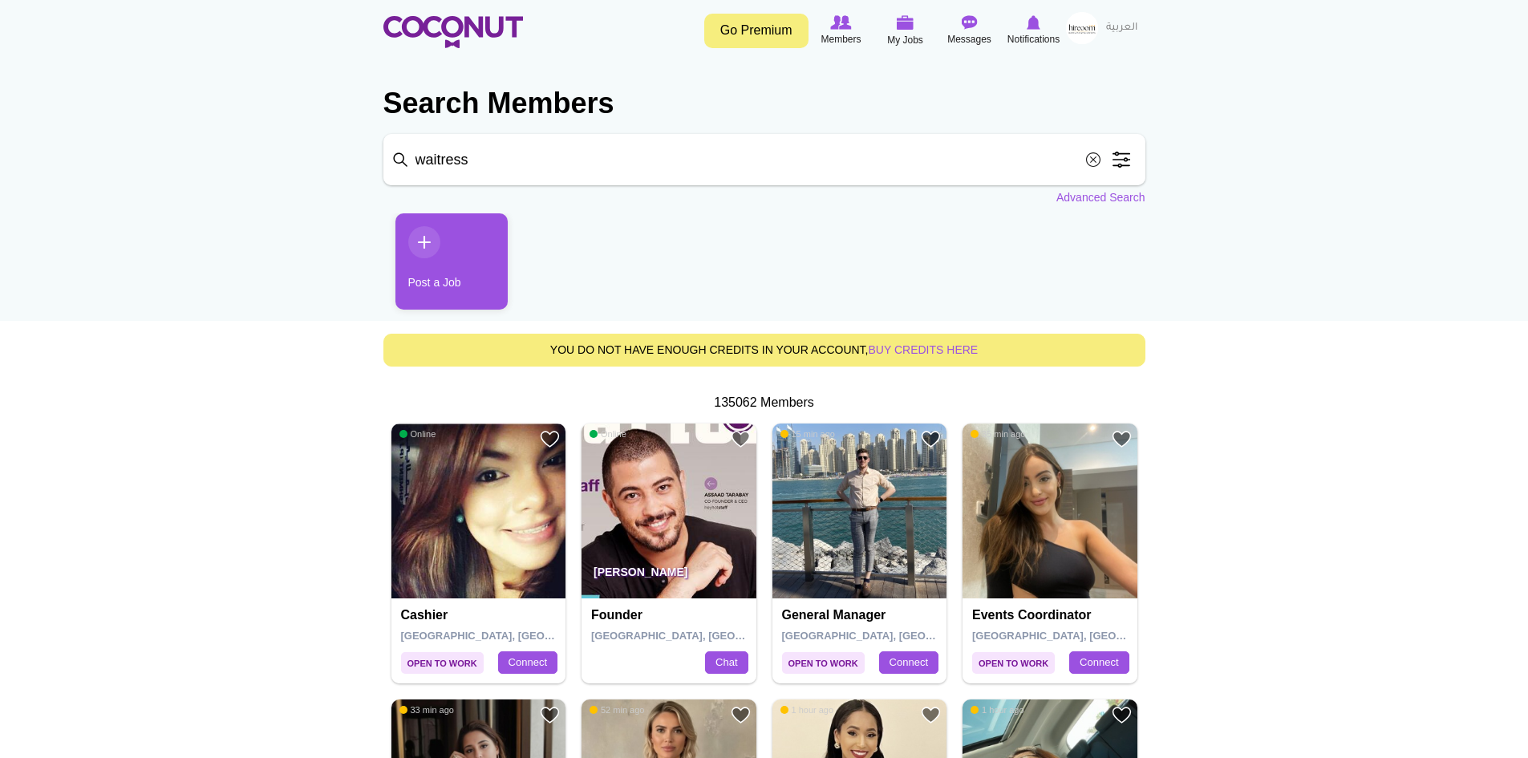
click button "Search" at bounding box center [0, 0] width 0 height 0
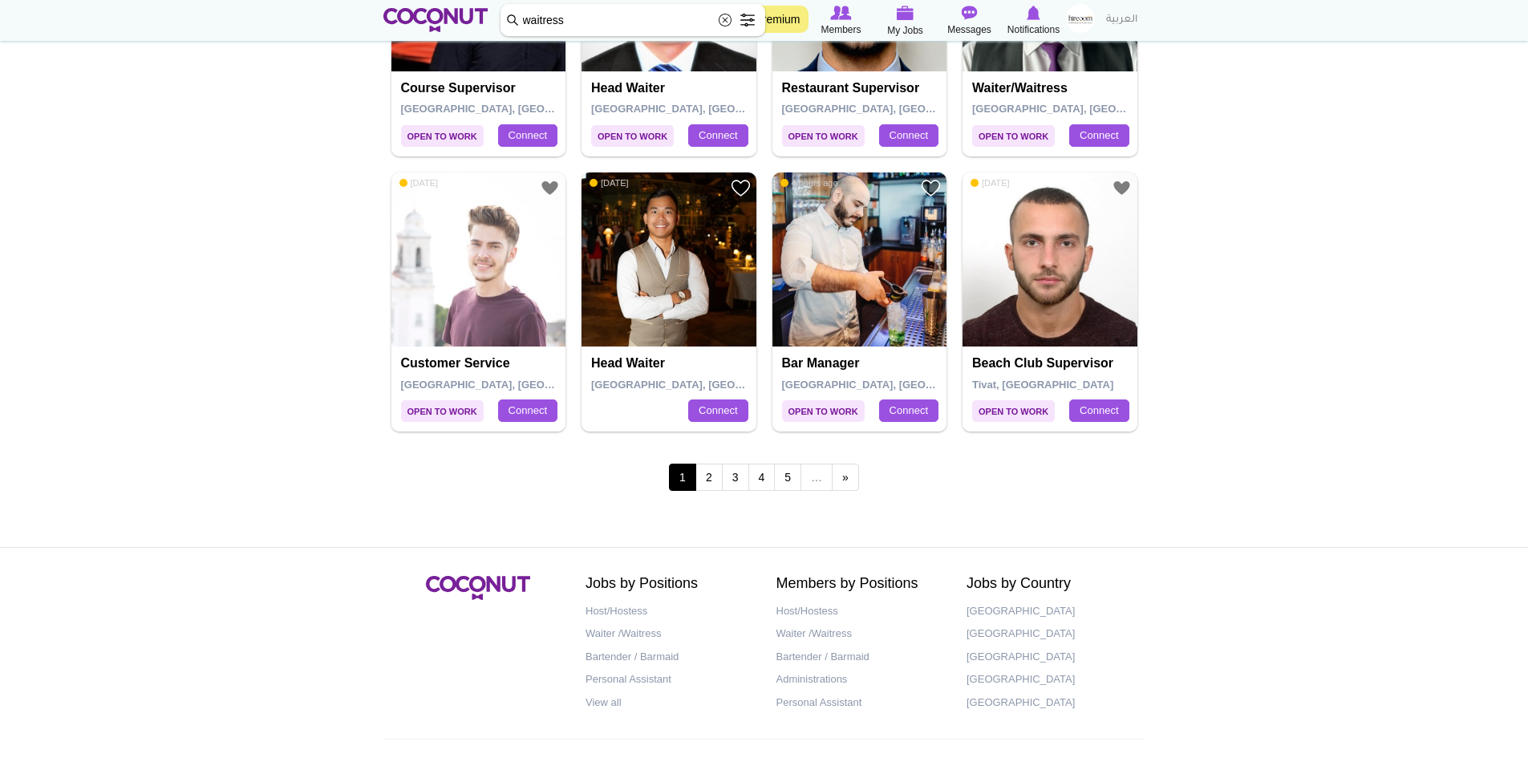
scroll to position [2769, 0]
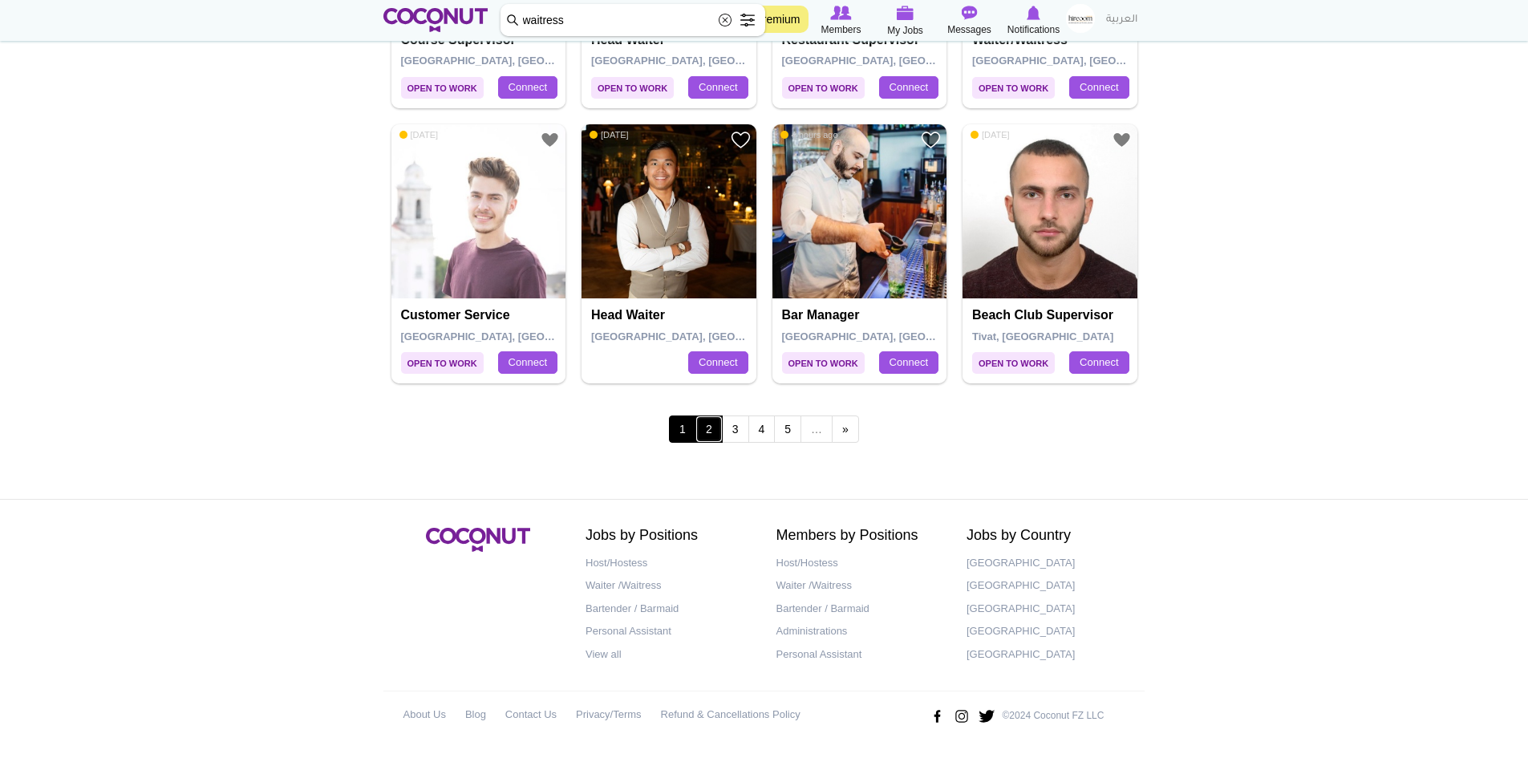
click at [707, 426] on link "2" at bounding box center [708, 428] width 27 height 27
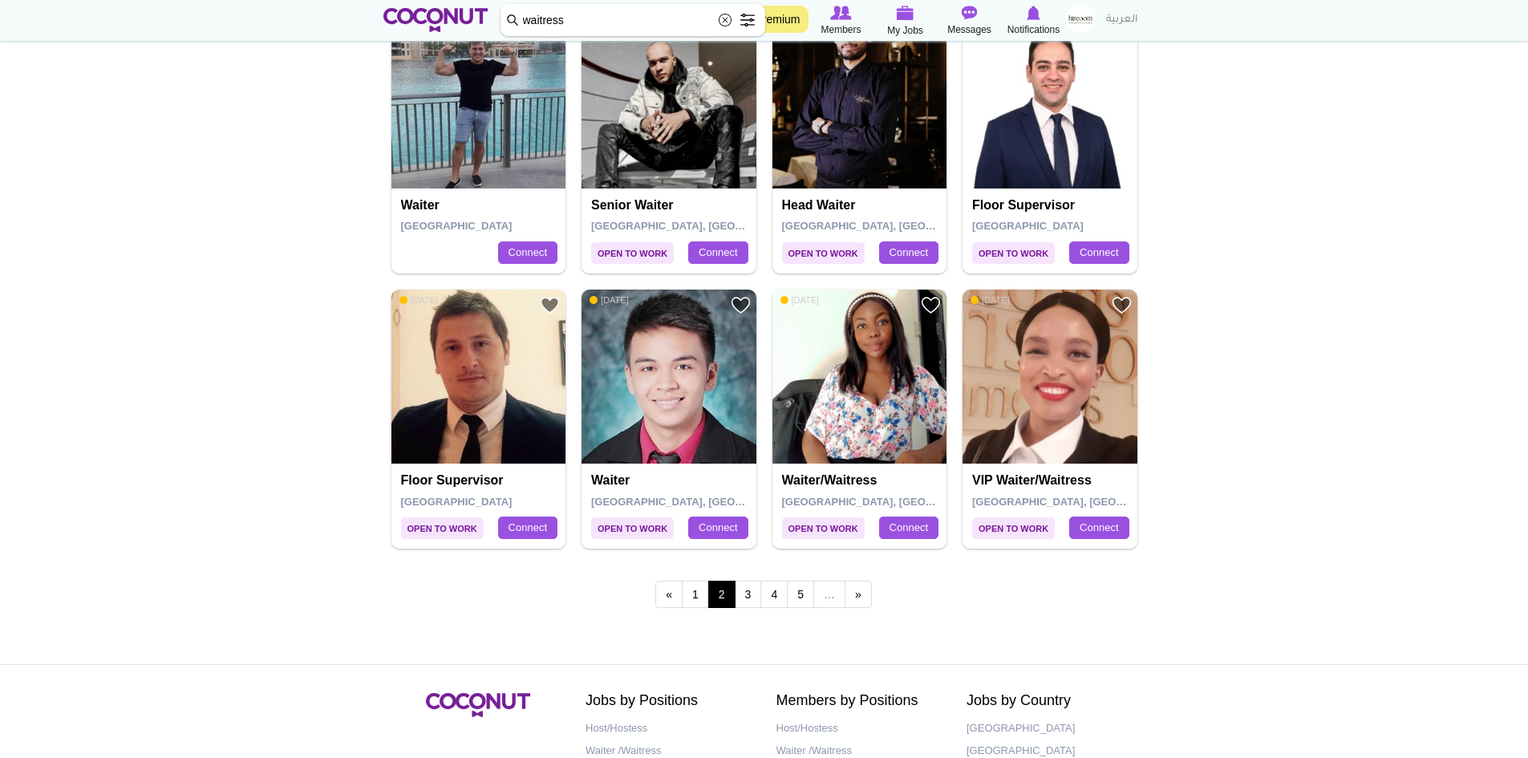
scroll to position [2647, 0]
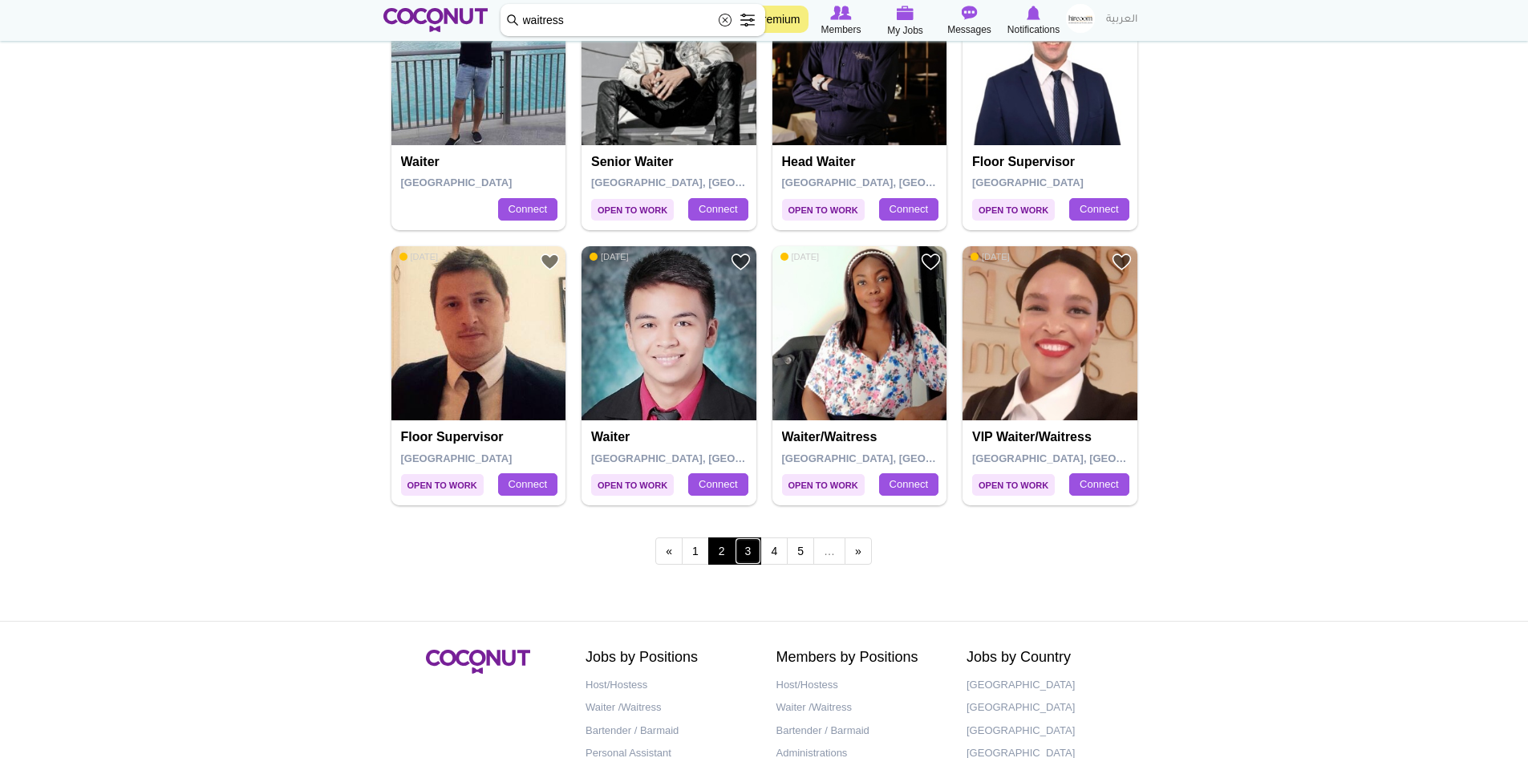
click at [752, 550] on link "3" at bounding box center [748, 550] width 27 height 27
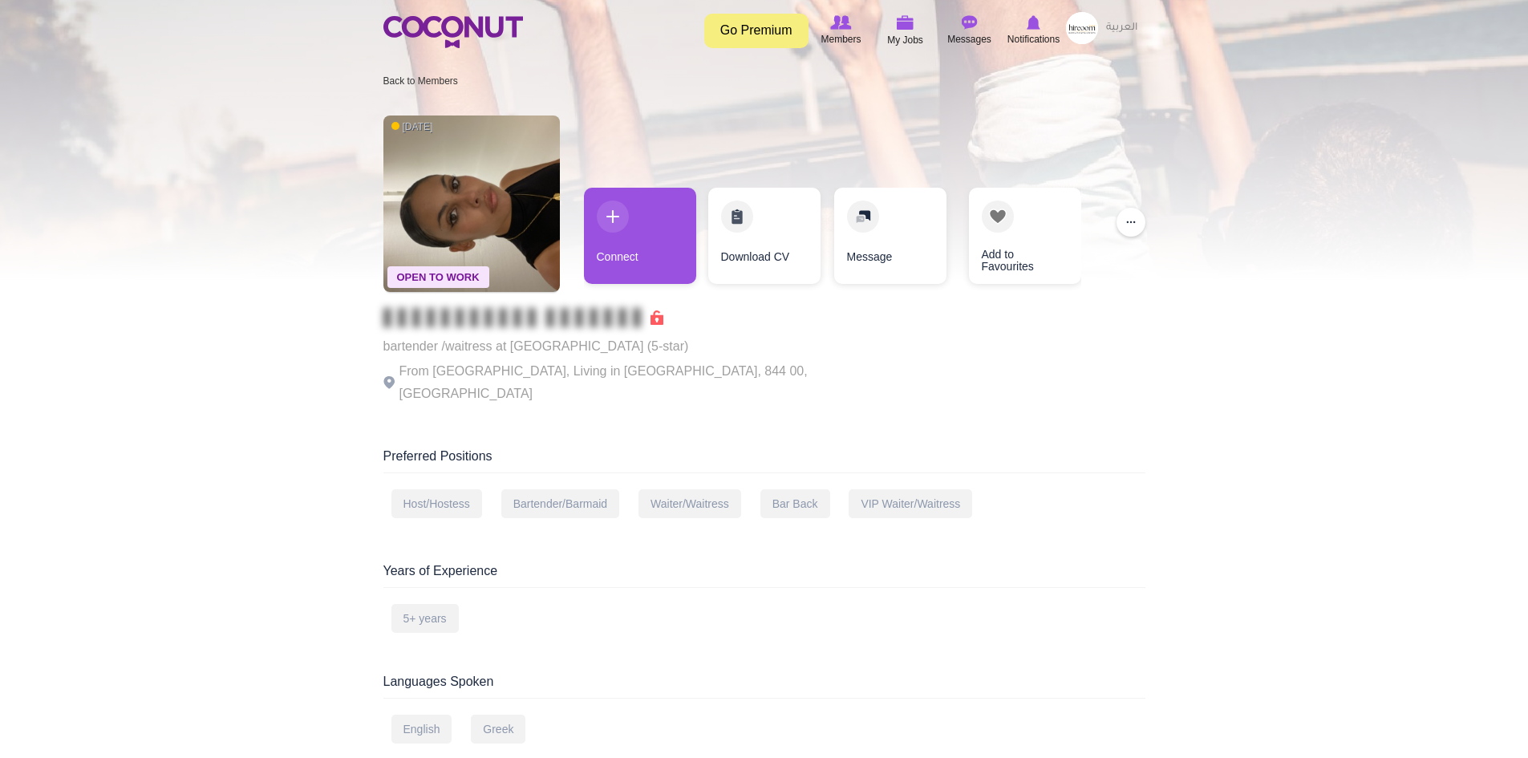
click at [225, 198] on div at bounding box center [764, 140] width 1528 height 281
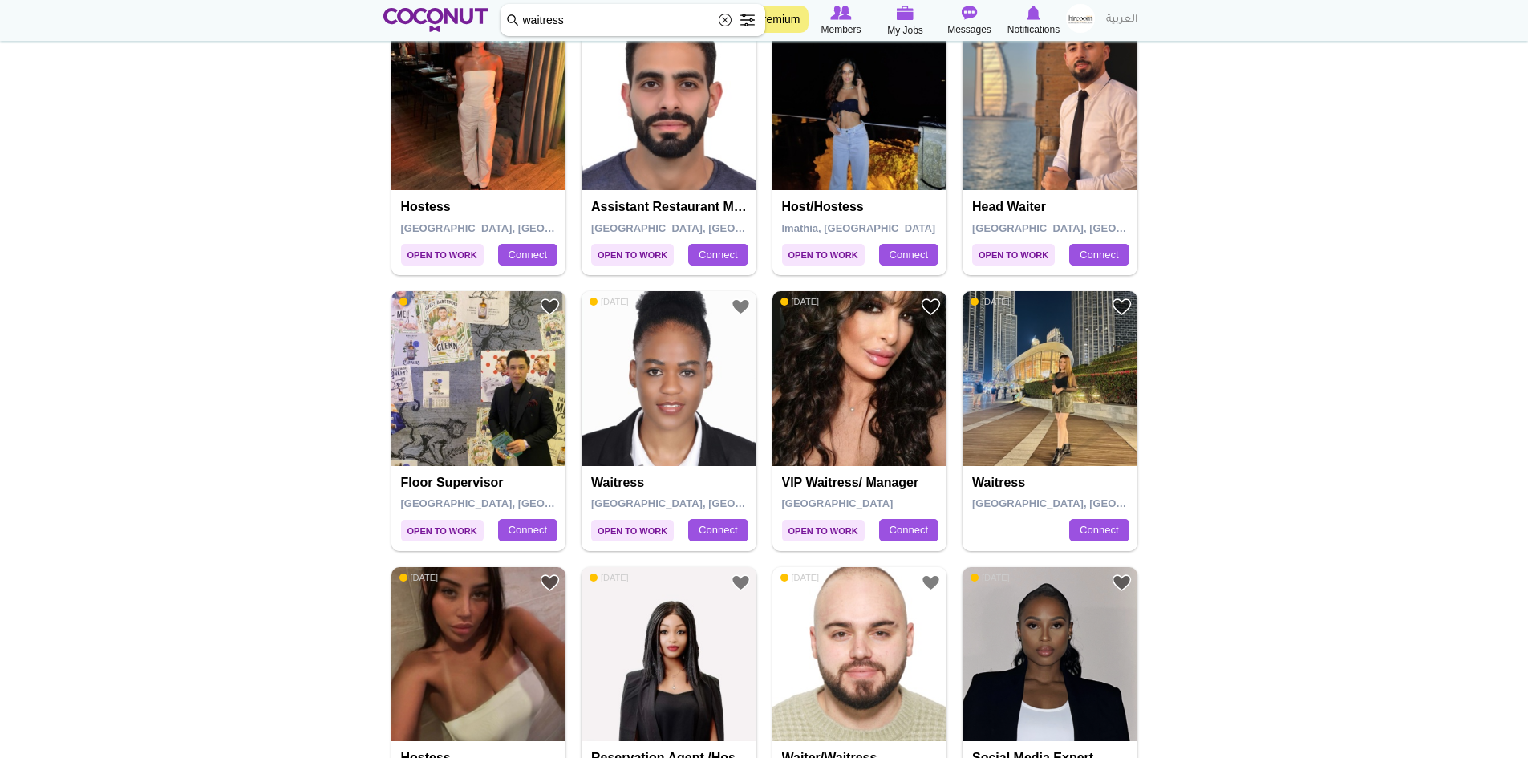
scroll to position [2566, 0]
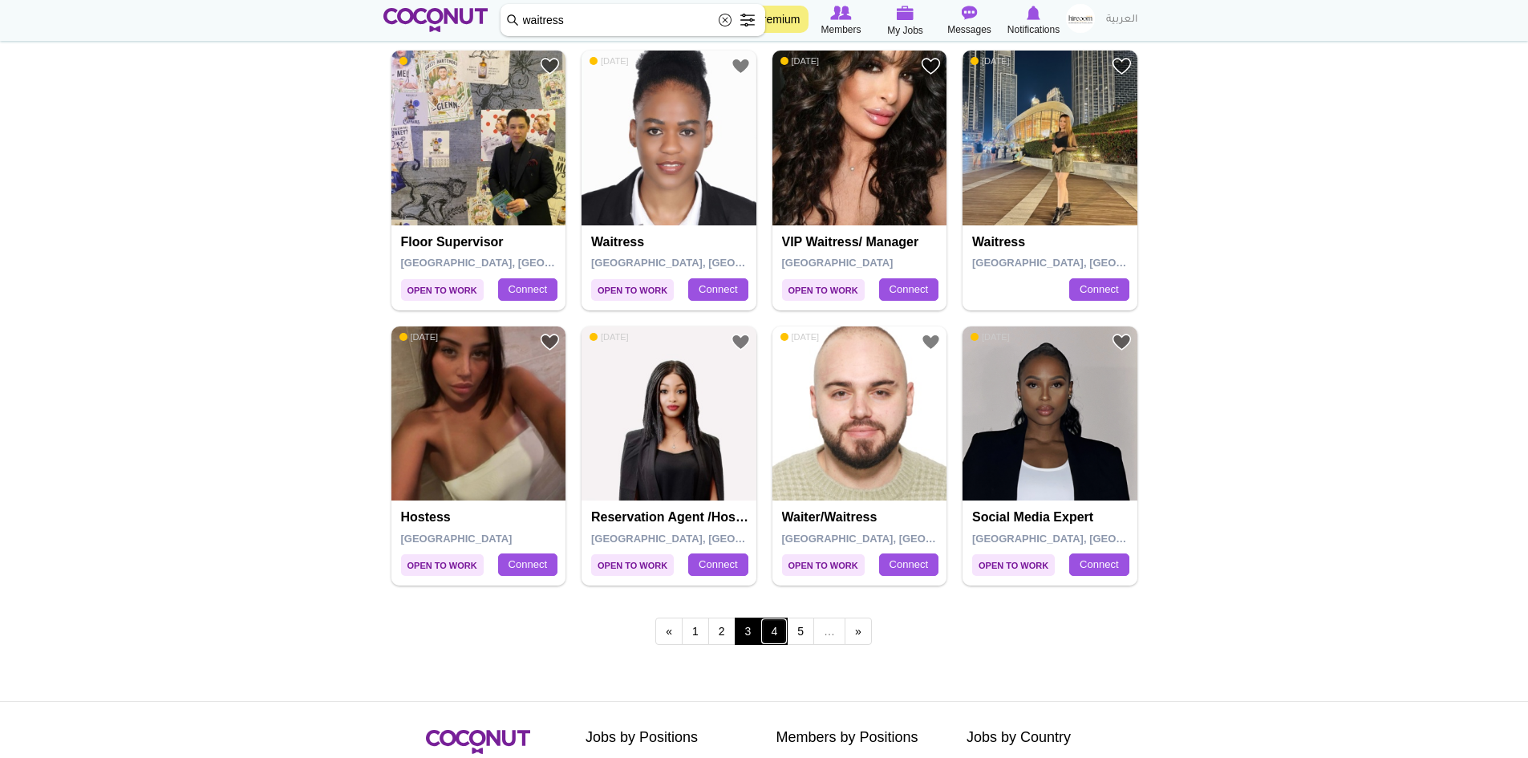
click at [769, 636] on link "4" at bounding box center [773, 631] width 27 height 27
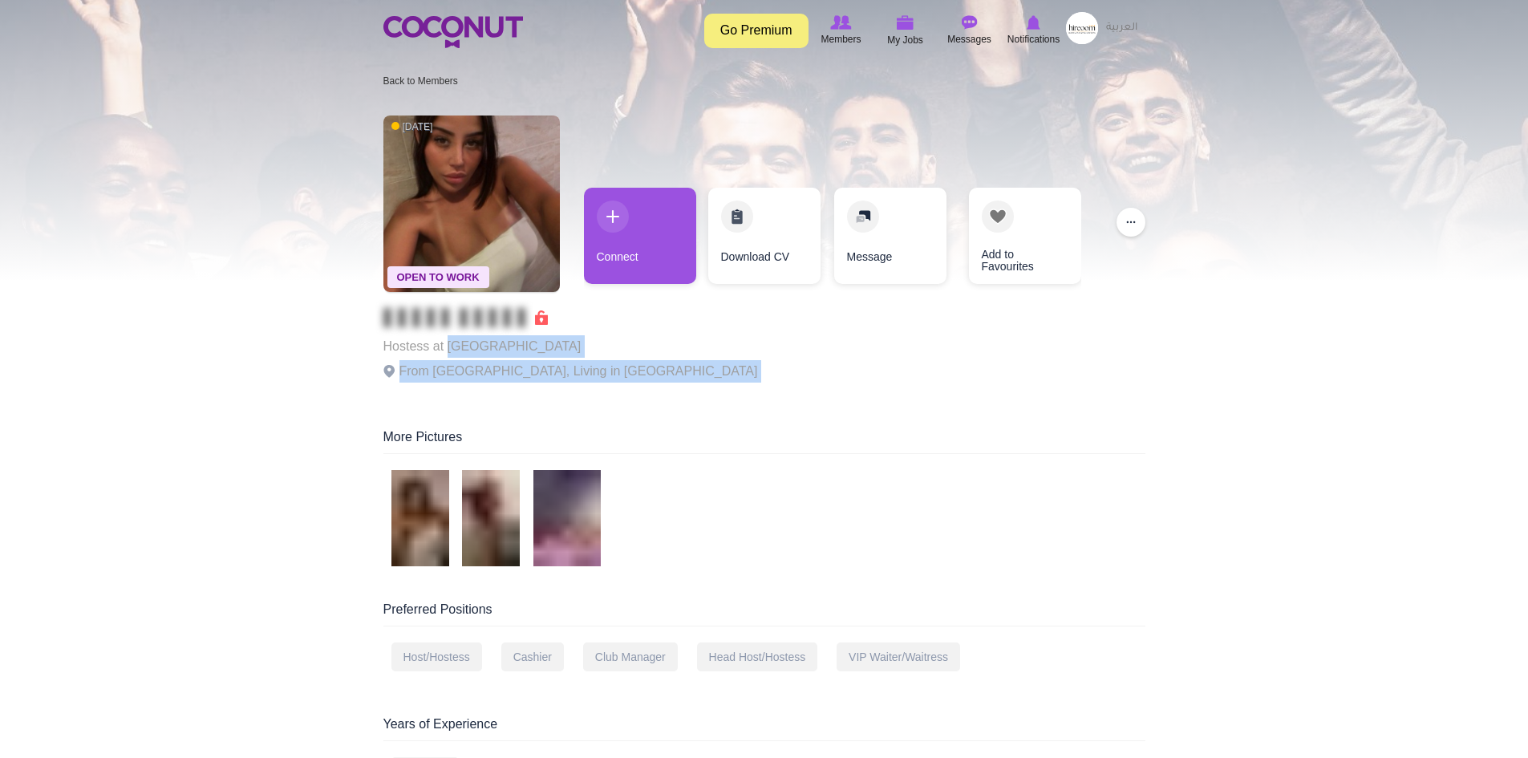
drag, startPoint x: 446, startPoint y: 346, endPoint x: 664, endPoint y: 340, distance: 218.2
click at [664, 340] on div "Open To Work 2 weeks ago Hostess at Boum Boum Paris From France, Living in Pari…" at bounding box center [764, 251] width 762 height 289
click at [587, 354] on div "Open To Work 2 weeks ago Hostess at Boum Boum Paris From France, Living in Pari…" at bounding box center [764, 251] width 762 height 289
click at [552, 346] on p "Hostess at Boum Boum Paris" at bounding box center [570, 346] width 375 height 22
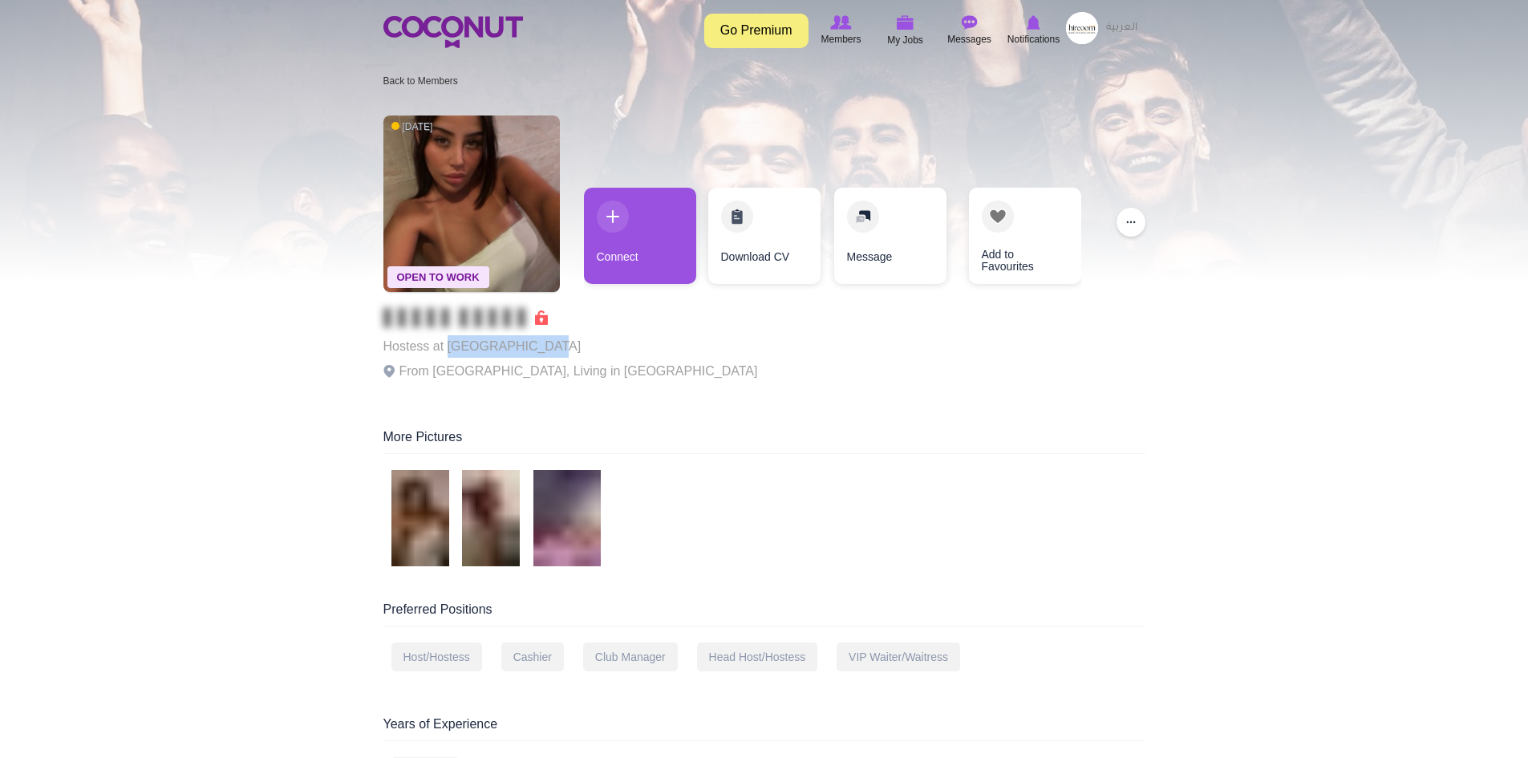
drag, startPoint x: 550, startPoint y: 346, endPoint x: 446, endPoint y: 345, distance: 104.3
click at [446, 345] on p "Hostess at Boum Boum Paris" at bounding box center [570, 346] width 375 height 22
copy p "Boum Boum Paris"
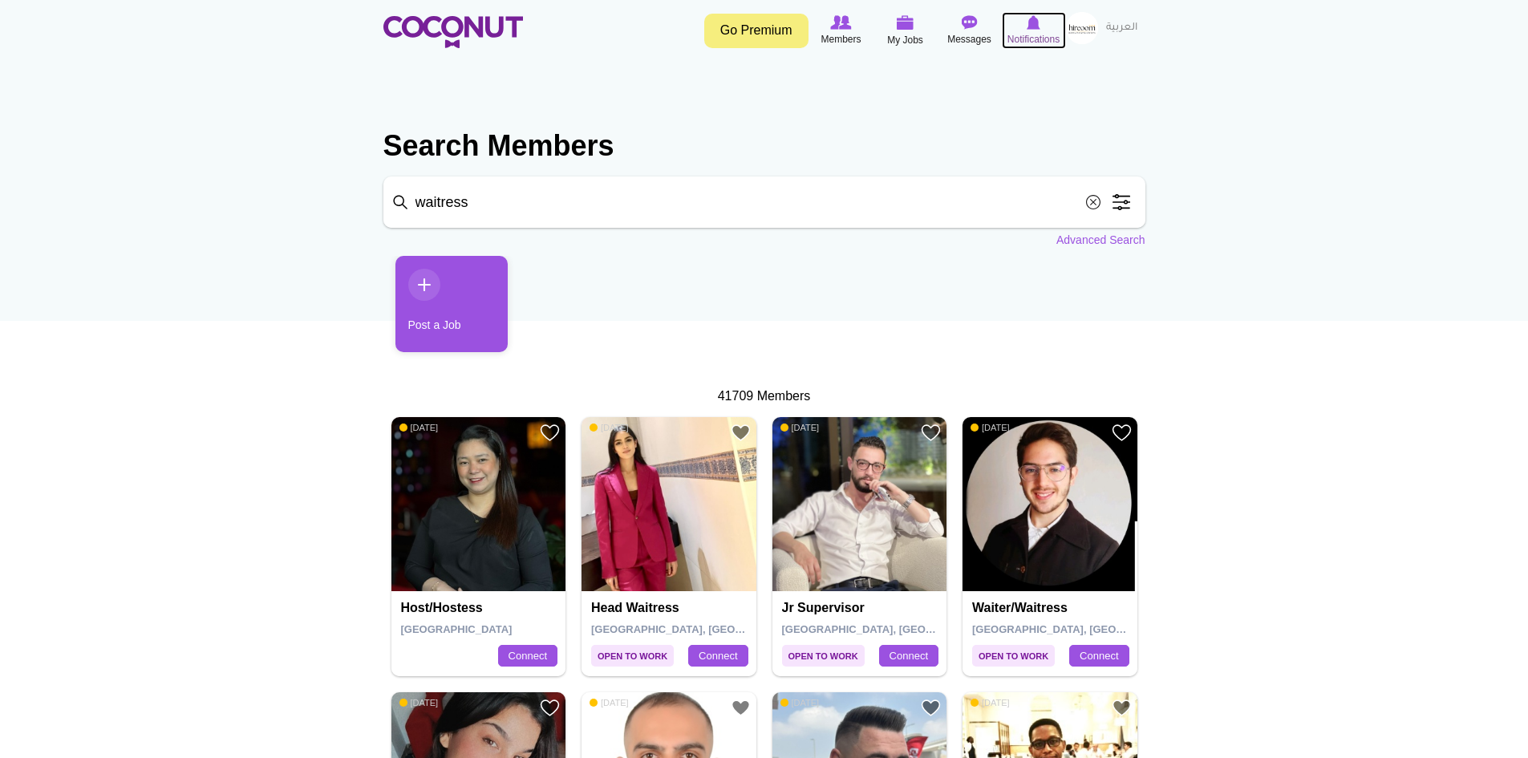
click at [1029, 32] on span "Notifications" at bounding box center [1033, 39] width 52 height 16
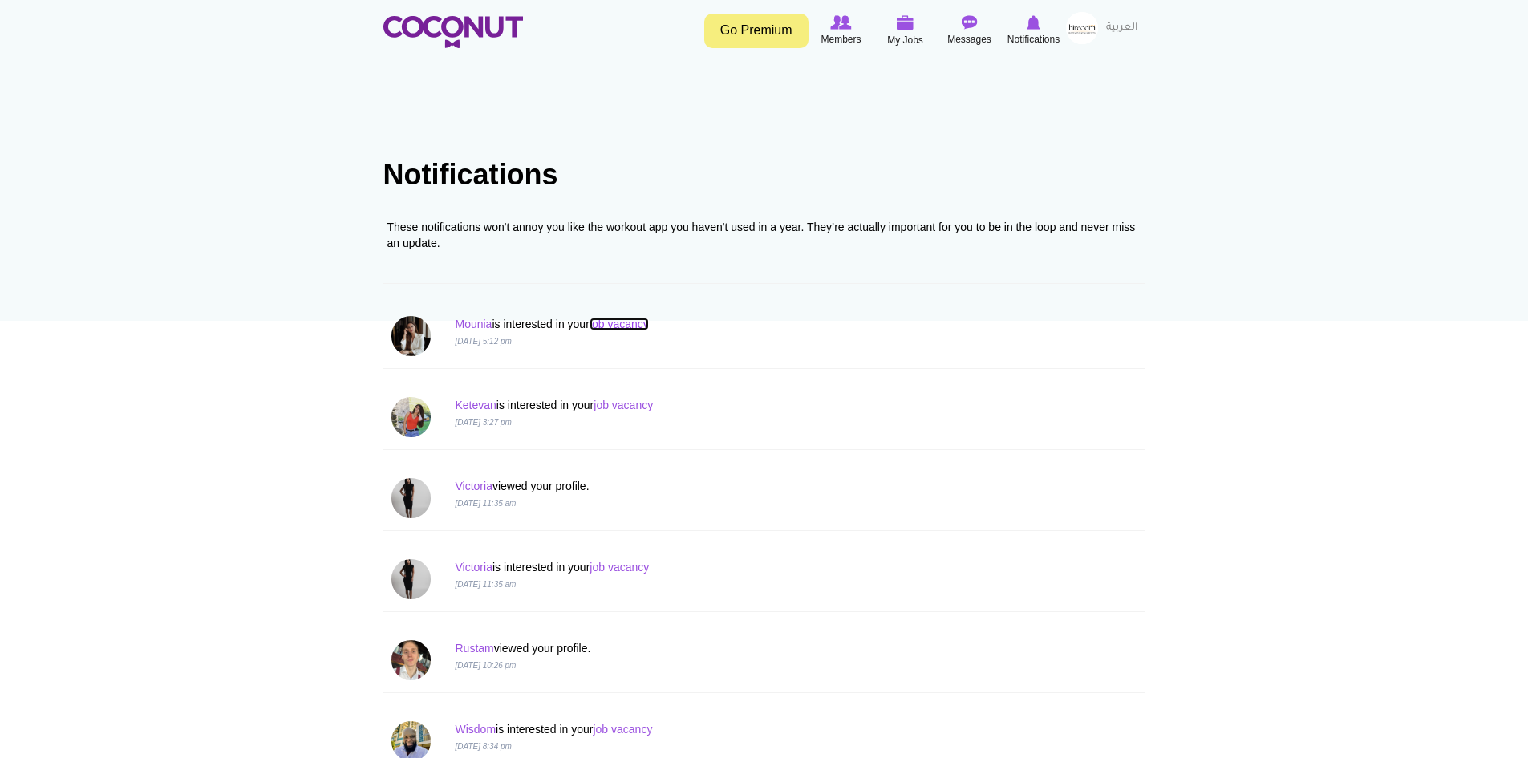
click at [630, 325] on link "job vacancy" at bounding box center [618, 324] width 59 height 13
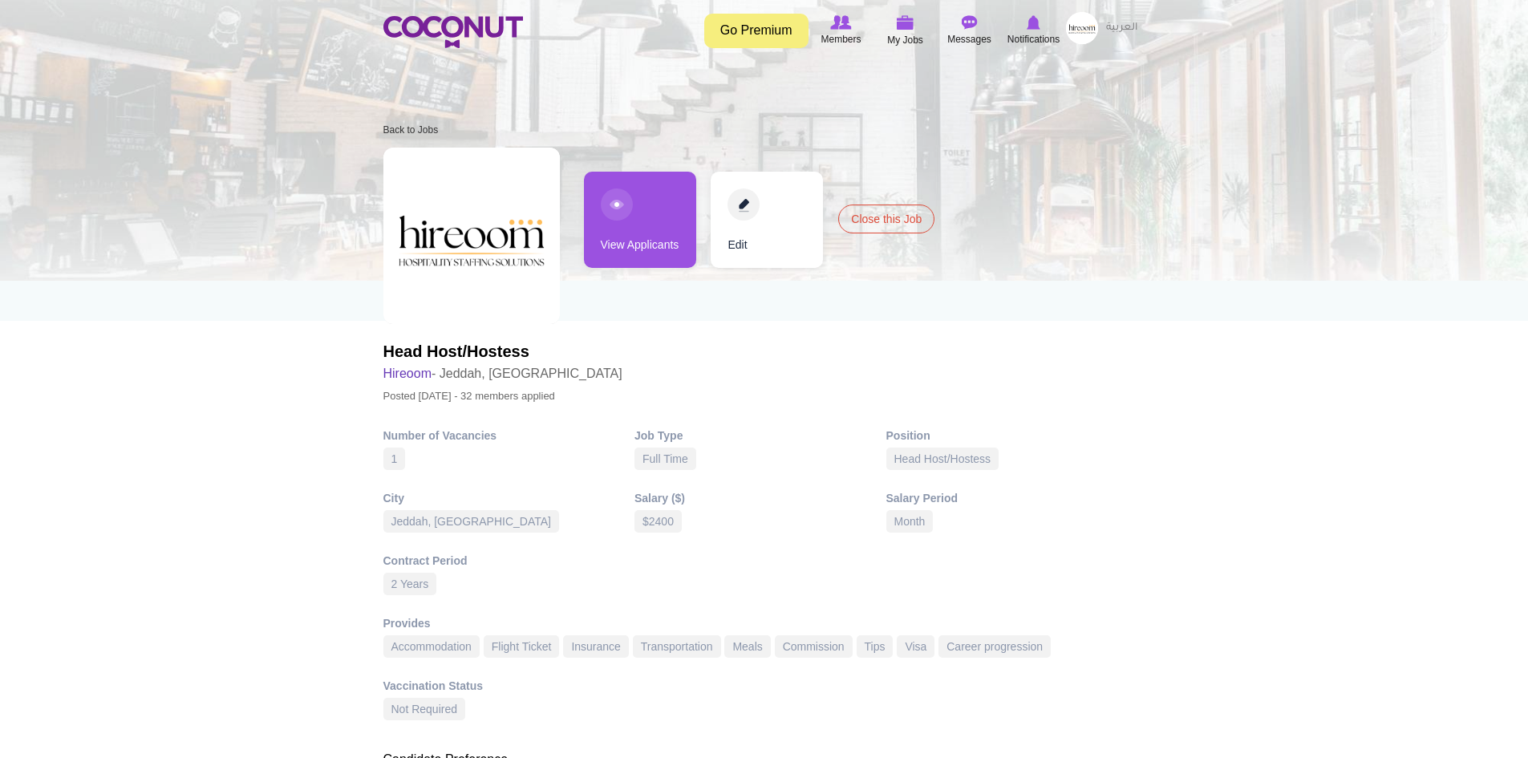
click at [639, 229] on link "View Applicants" at bounding box center [640, 220] width 112 height 96
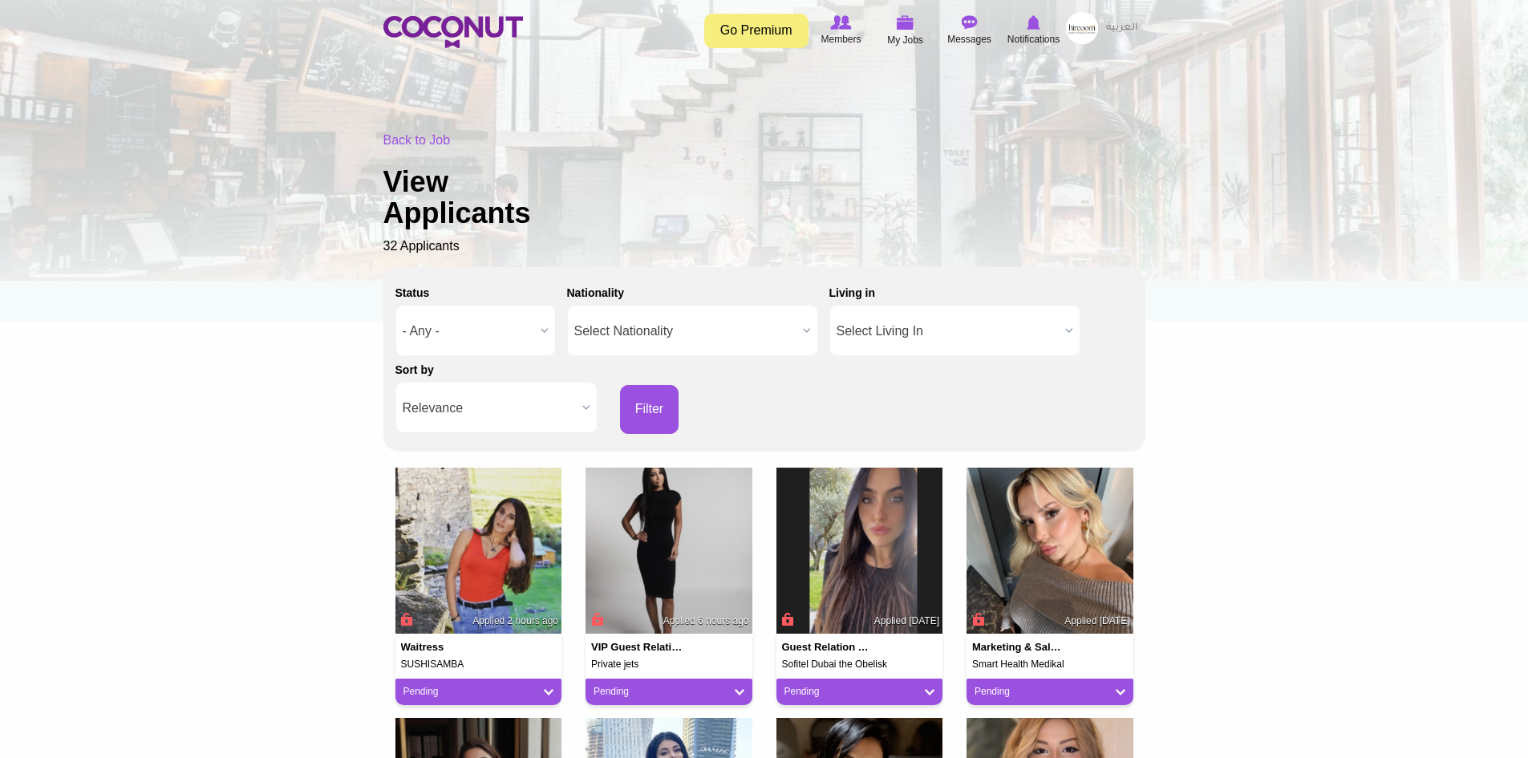
click at [484, 419] on span "Relevance" at bounding box center [489, 408] width 173 height 51
click at [472, 456] on li "Apply Date" at bounding box center [496, 462] width 194 height 20
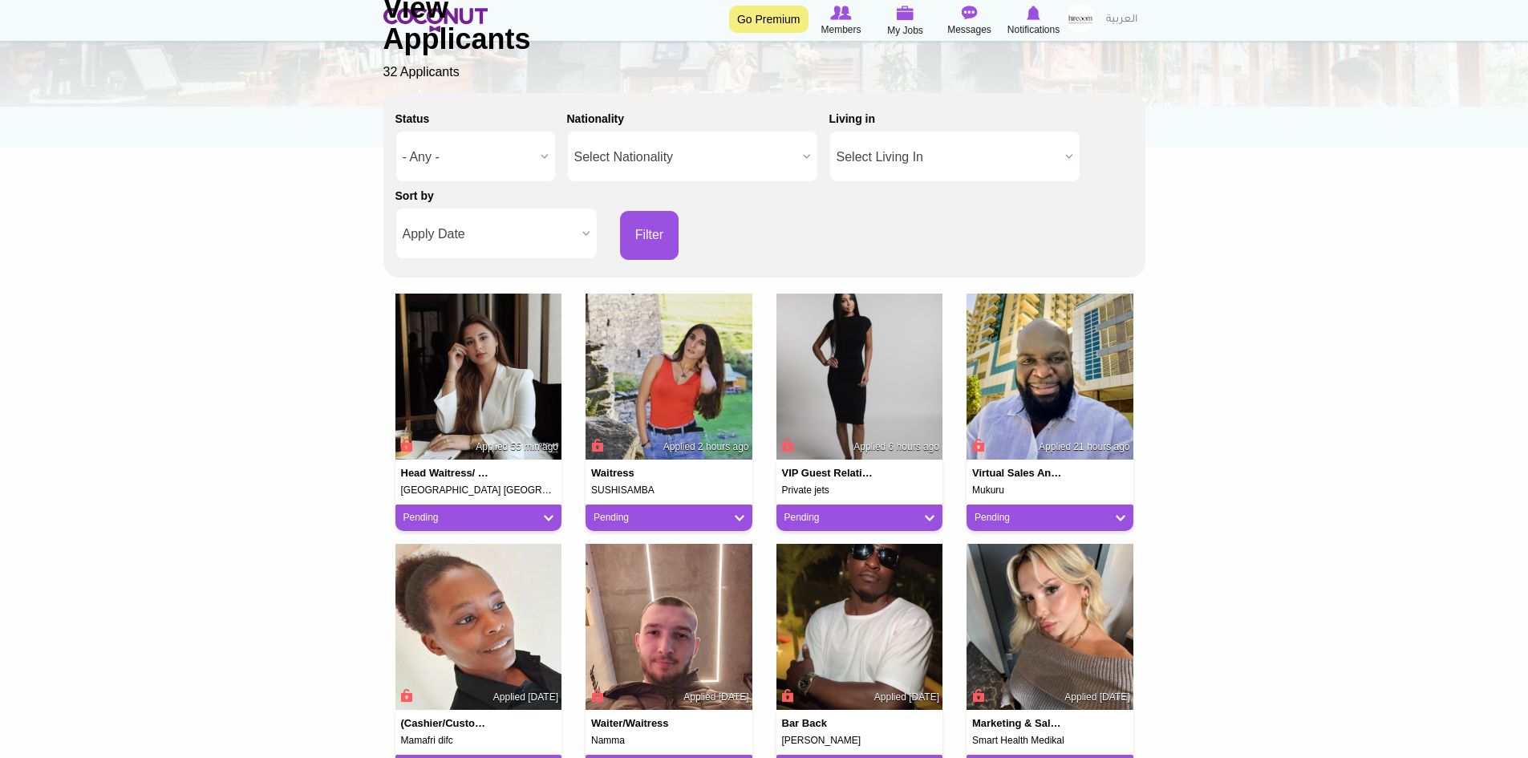
scroll to position [241, 0]
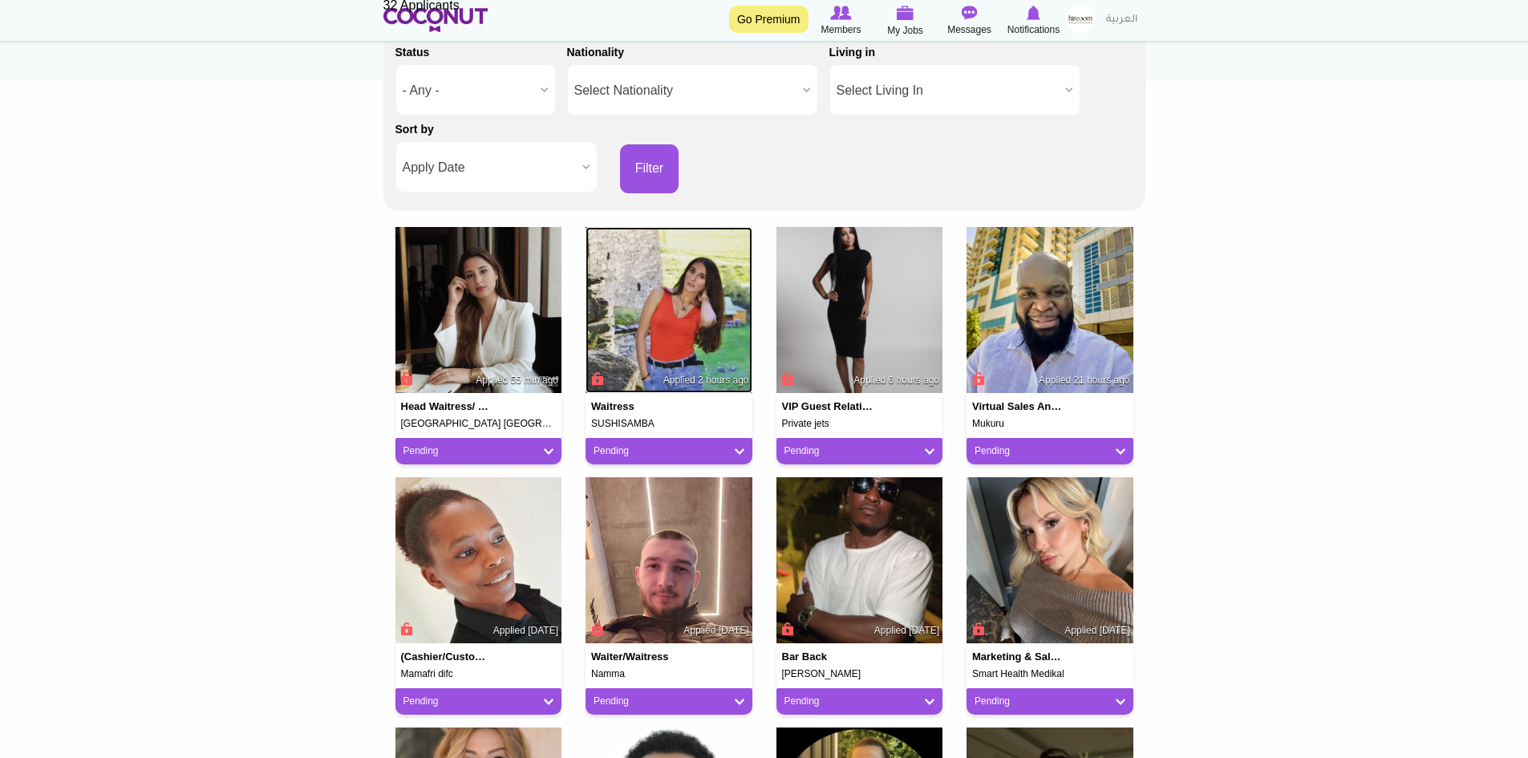
click at [652, 311] on img at bounding box center [668, 310] width 167 height 167
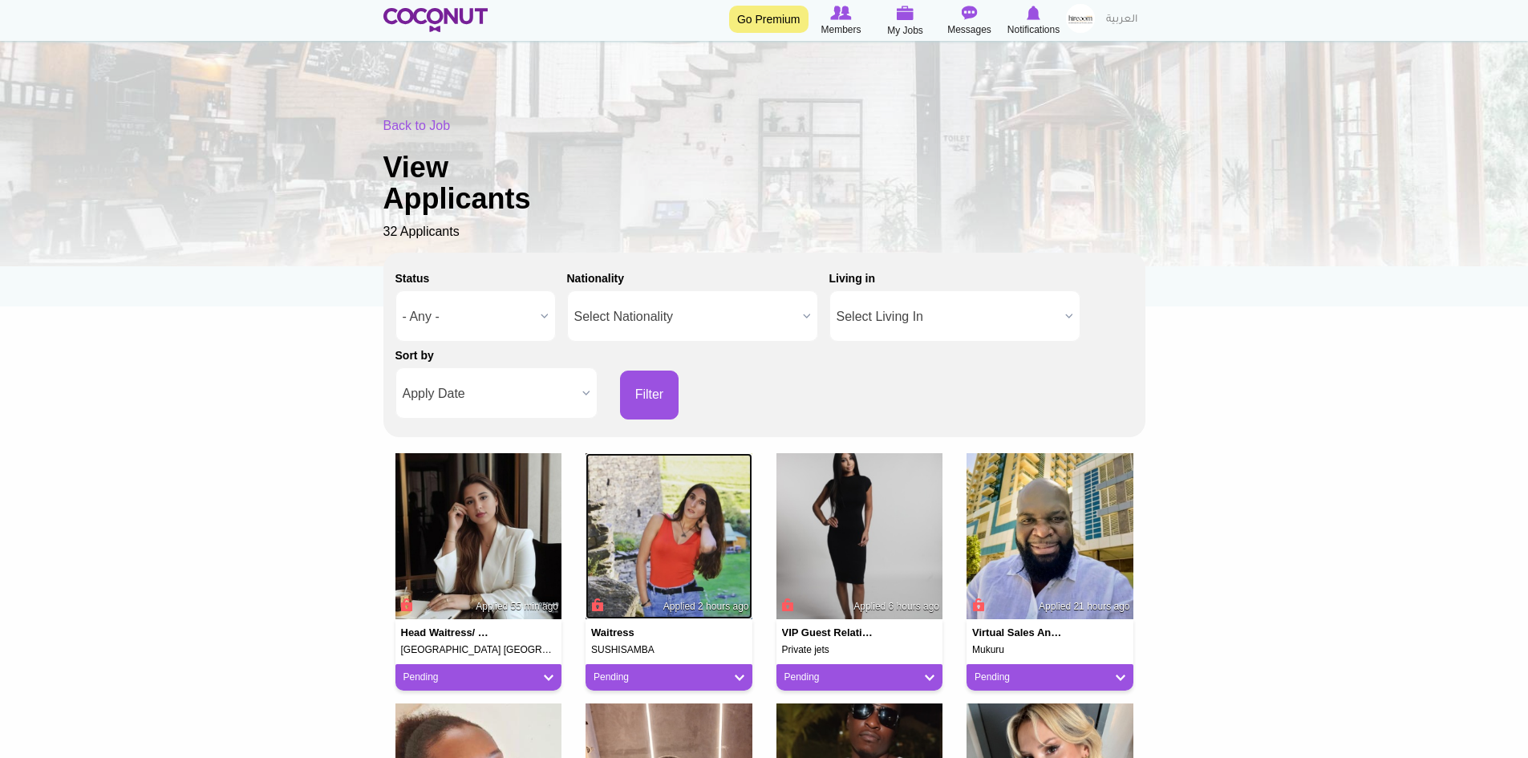
scroll to position [0, 0]
